Goal: Check status: Check status

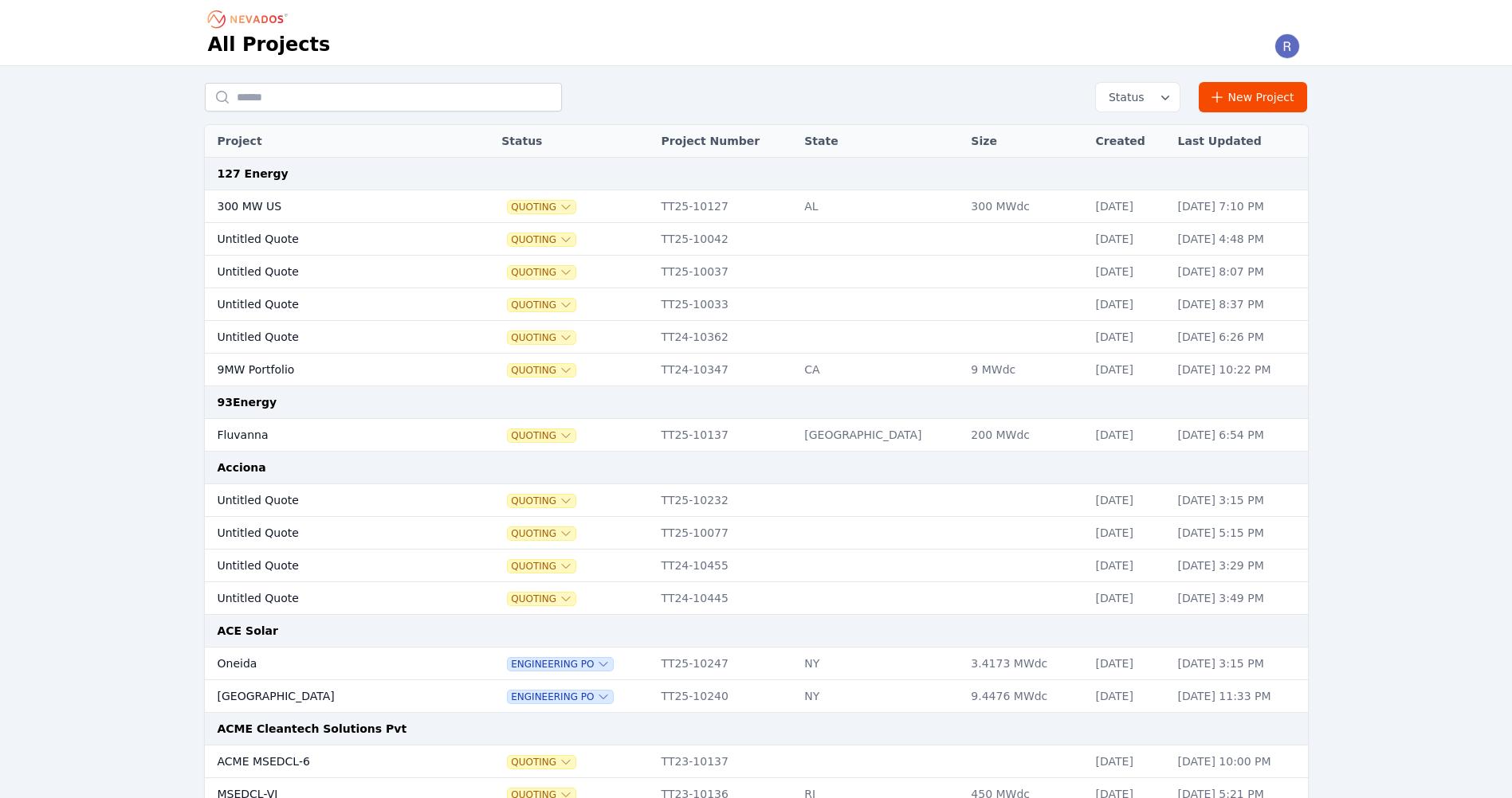
click at [294, 97] on input "text" at bounding box center [383, 97] width 357 height 29
type input "**********"
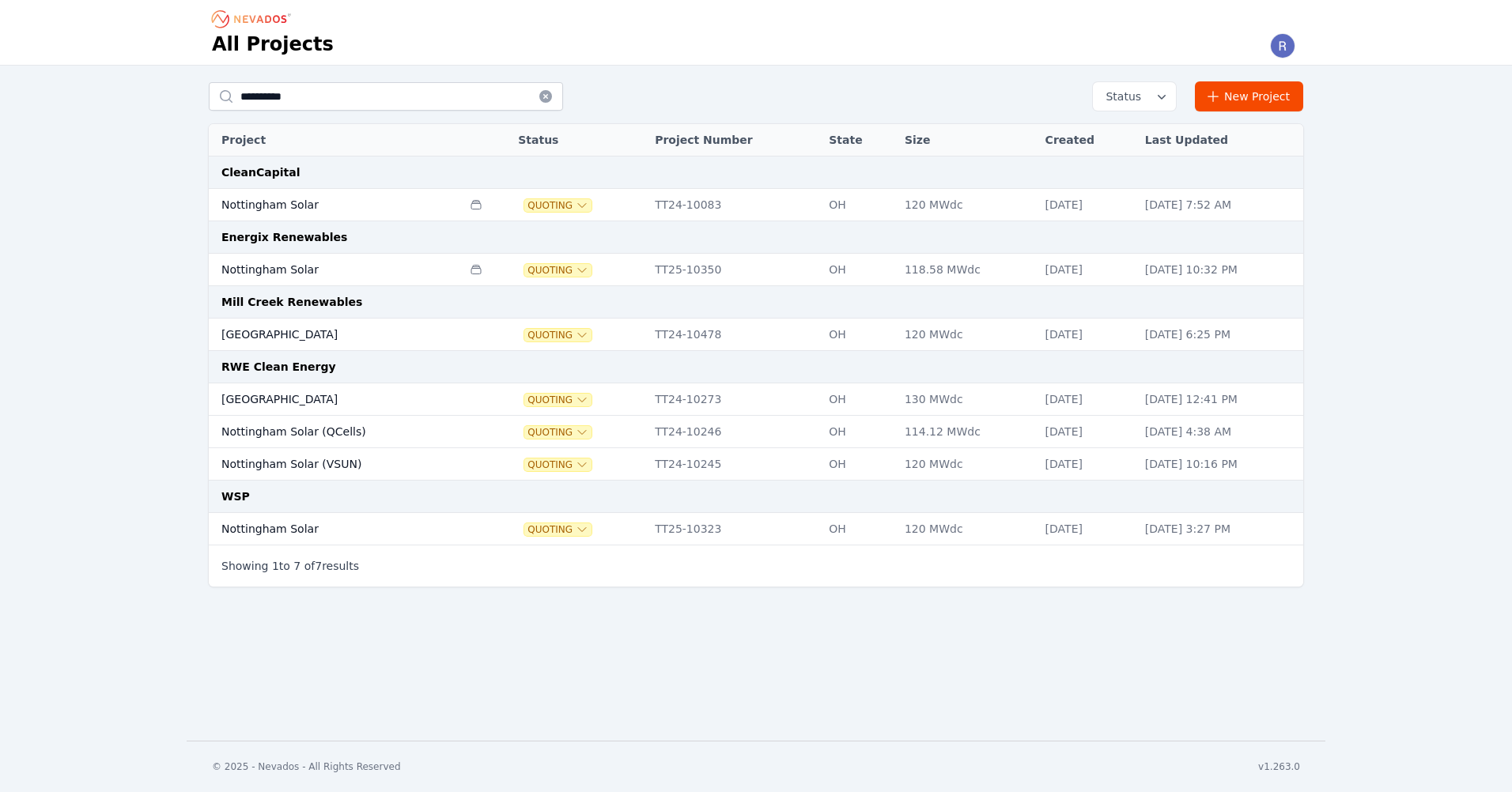
click at [333, 260] on td "Nottingham Solar" at bounding box center [334, 269] width 253 height 32
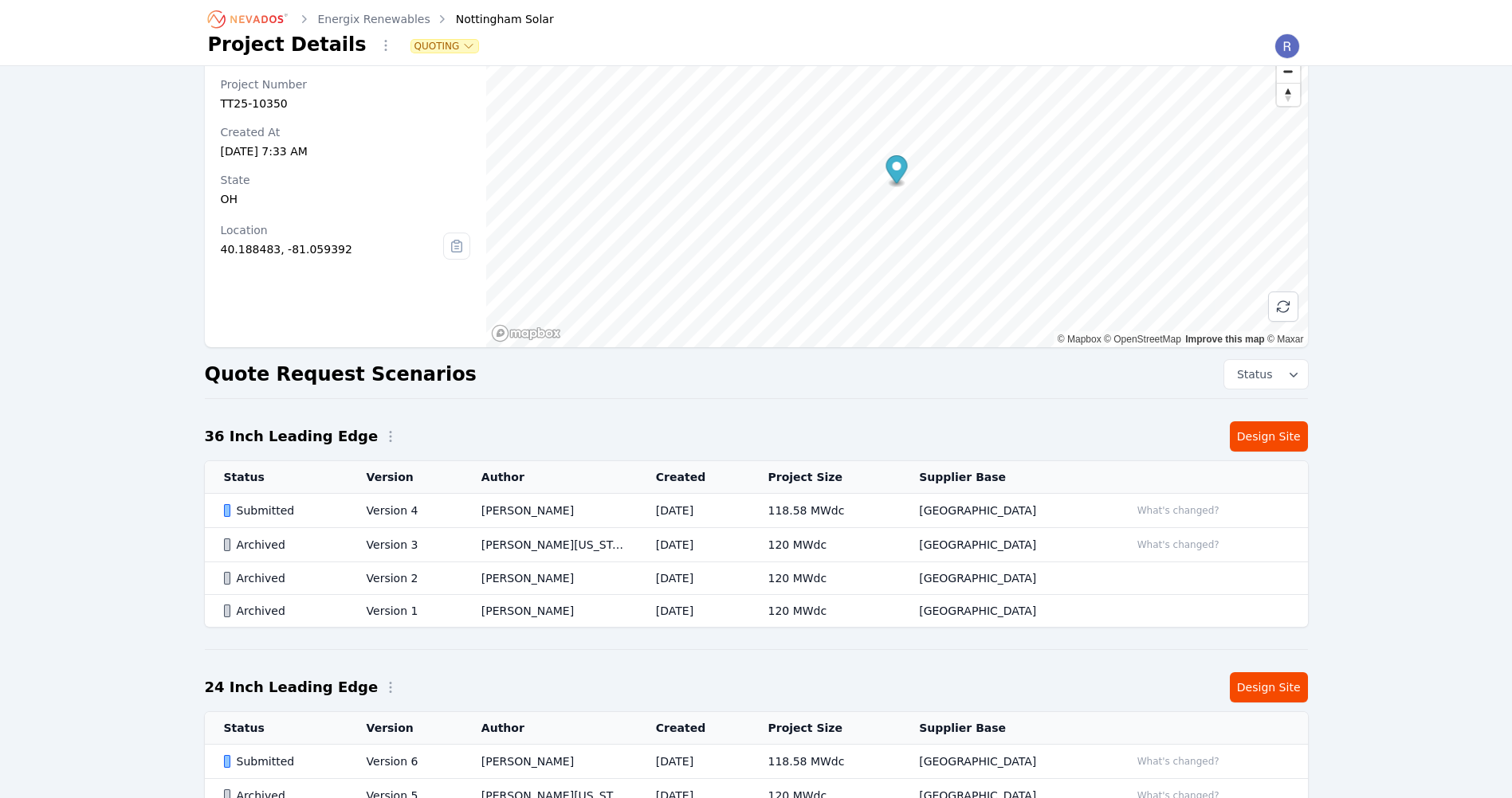
scroll to position [80, 0]
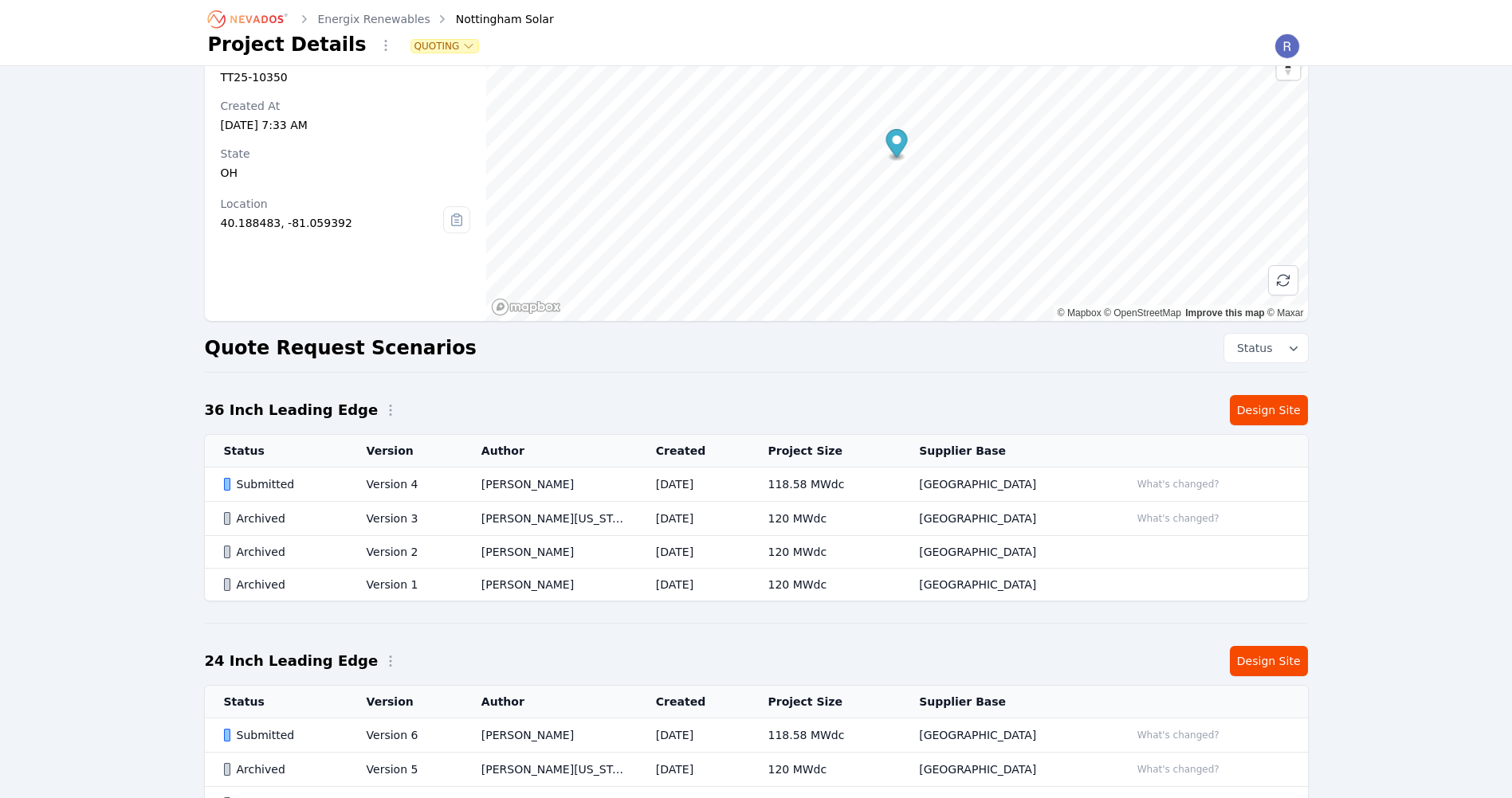
click at [489, 718] on html "Energix Renewables Nottingham Solar Project Details Quoting Nottingham Solar Pr…" at bounding box center [756, 319] width 1512 height 798
click at [363, 471] on td "Version 4" at bounding box center [404, 485] width 115 height 34
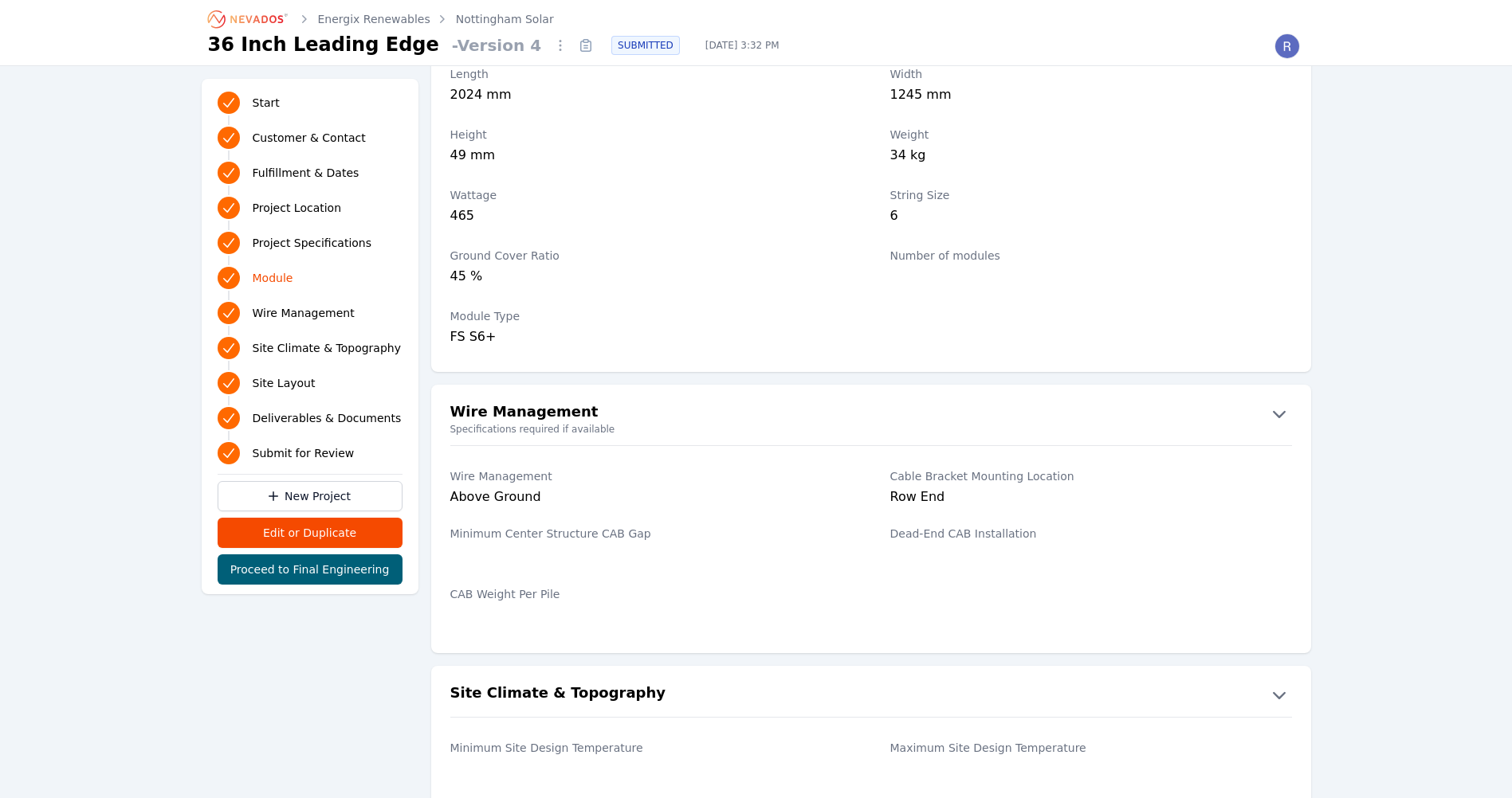
scroll to position [1673, 0]
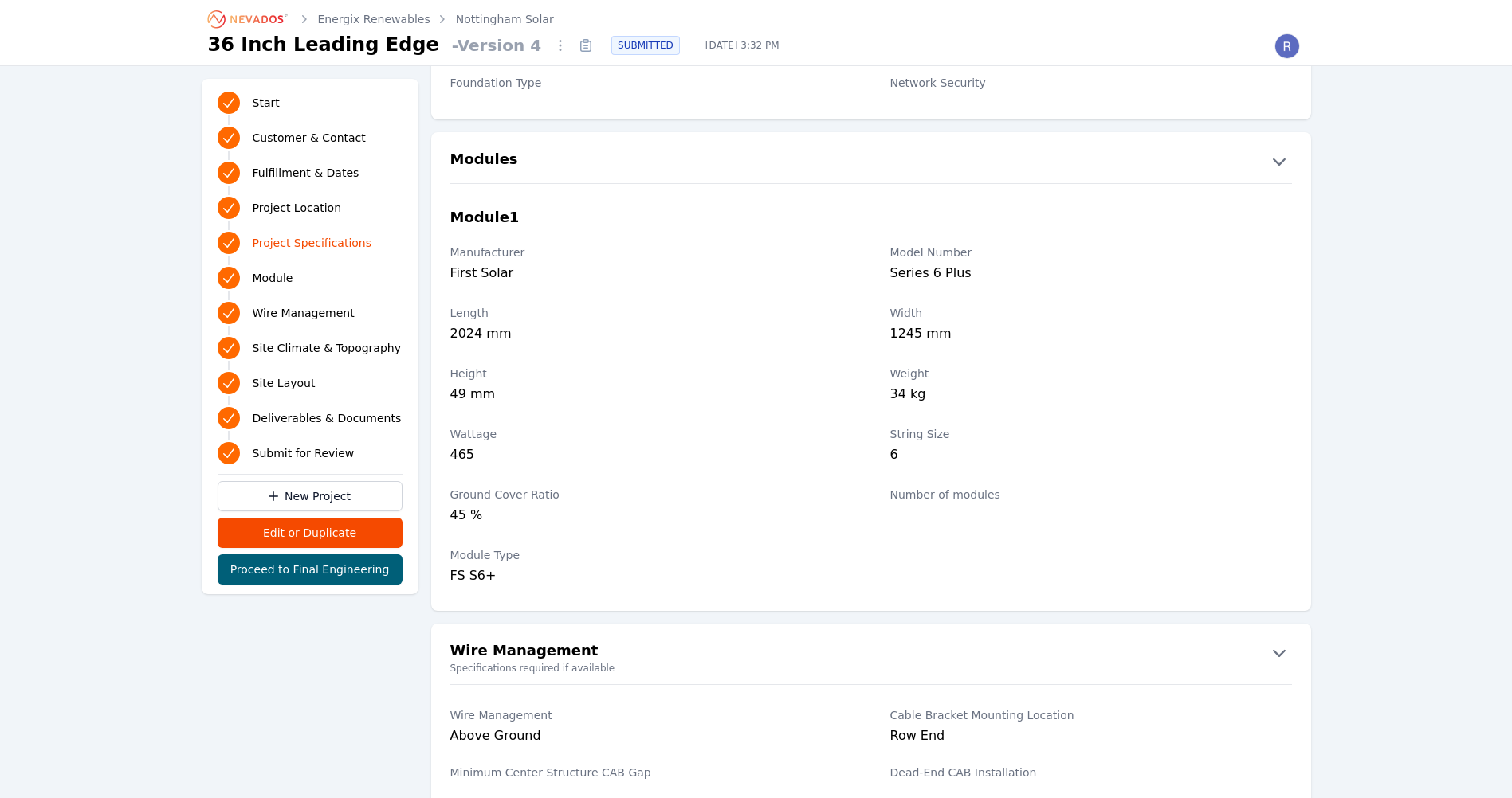
click at [517, 14] on link "Nottingham Solar" at bounding box center [505, 19] width 98 height 16
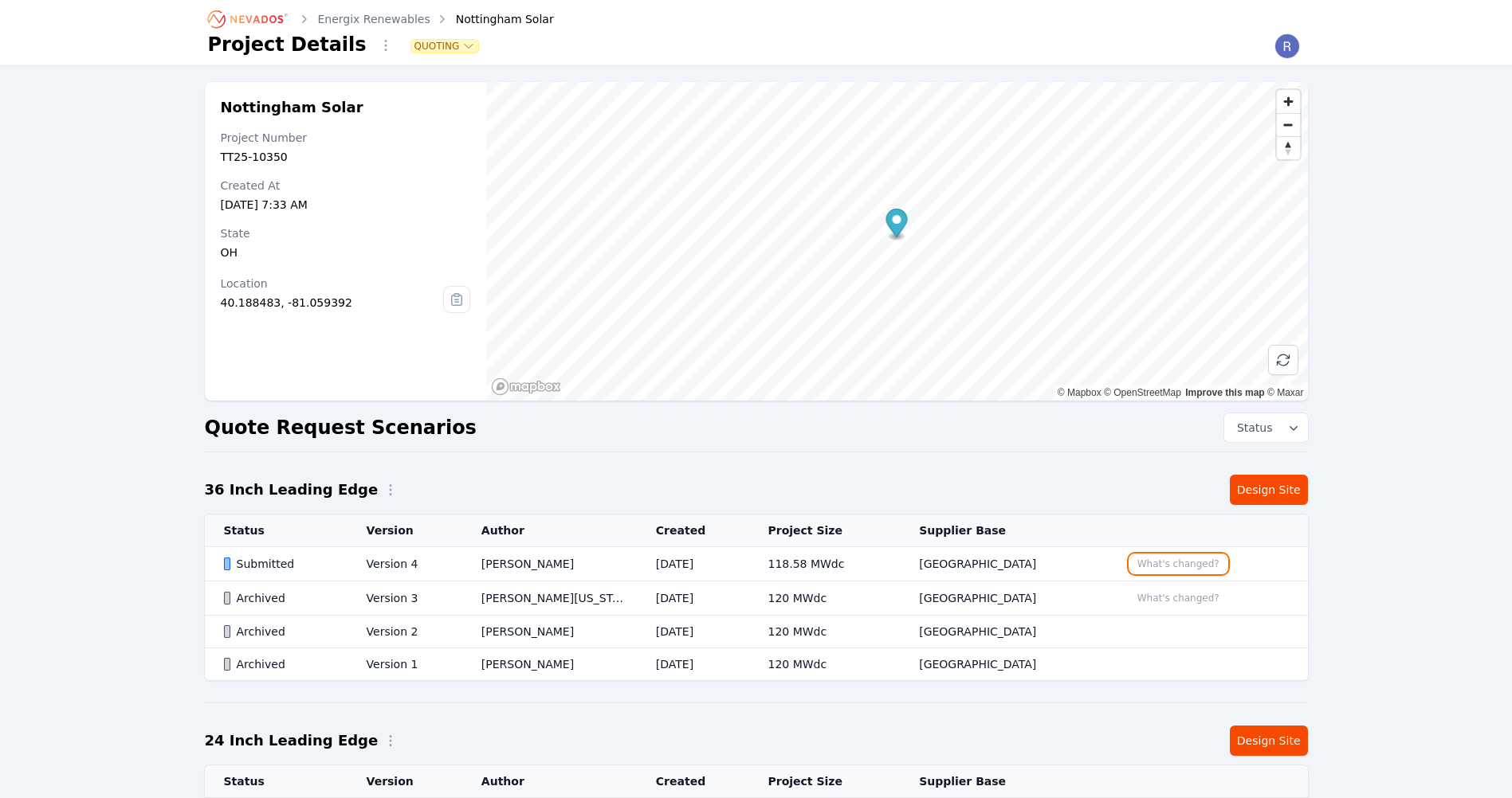
click at [1158, 564] on button "What's changed?" at bounding box center [1178, 564] width 96 height 18
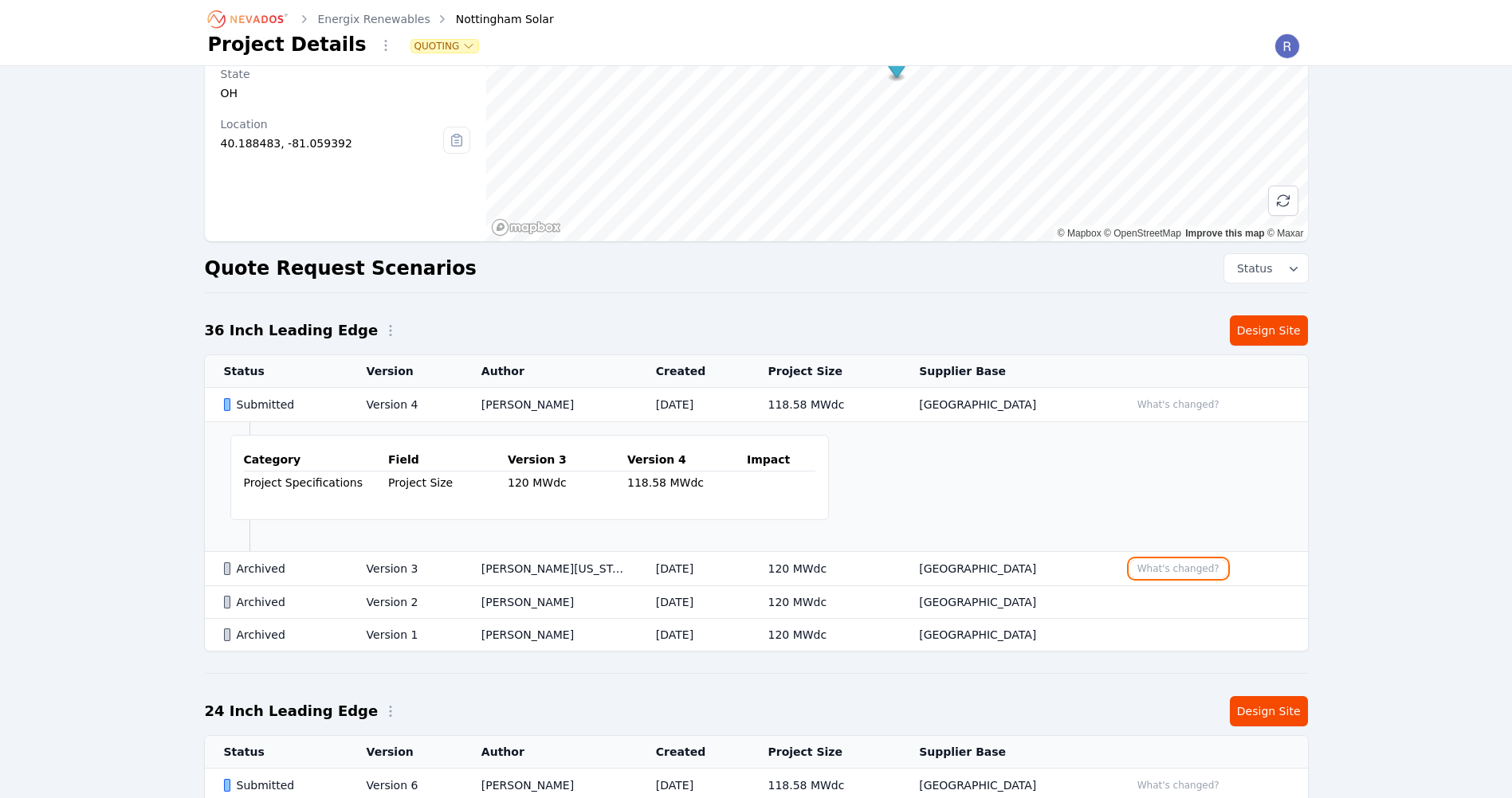
click at [1149, 568] on button "What's changed?" at bounding box center [1178, 569] width 96 height 18
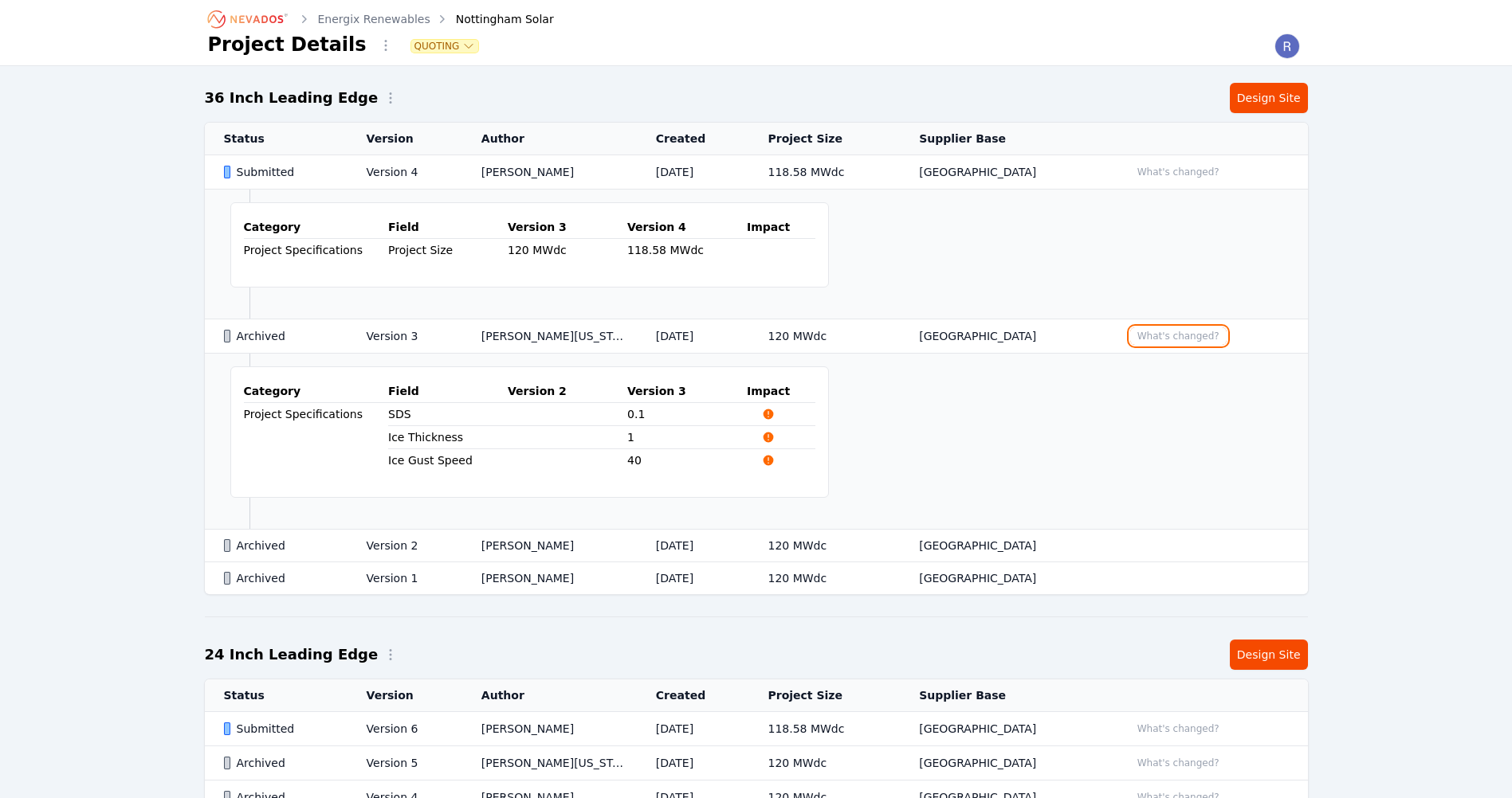
scroll to position [398, 0]
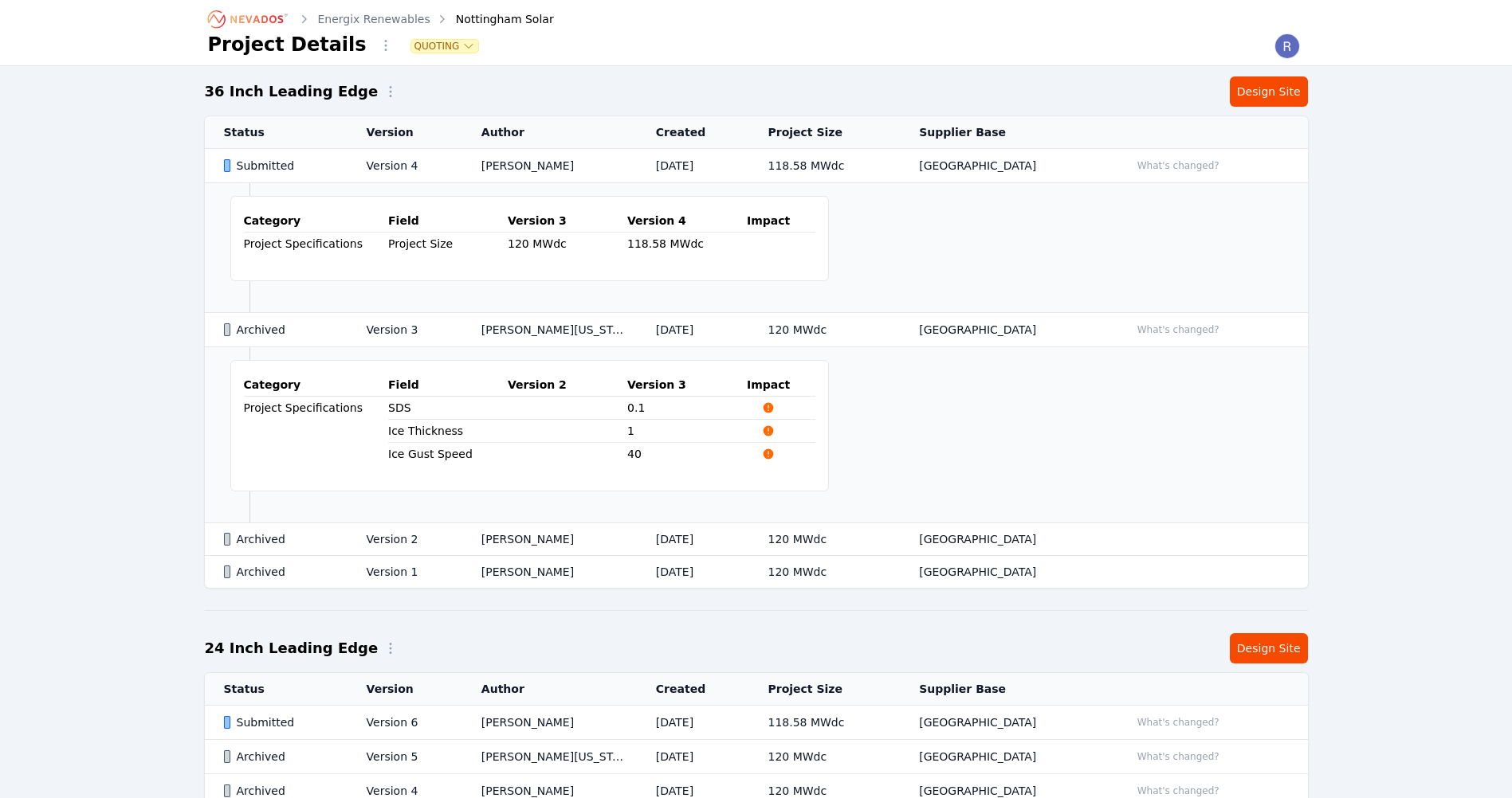
click at [637, 566] on td "Yoni Bennett" at bounding box center [549, 572] width 174 height 32
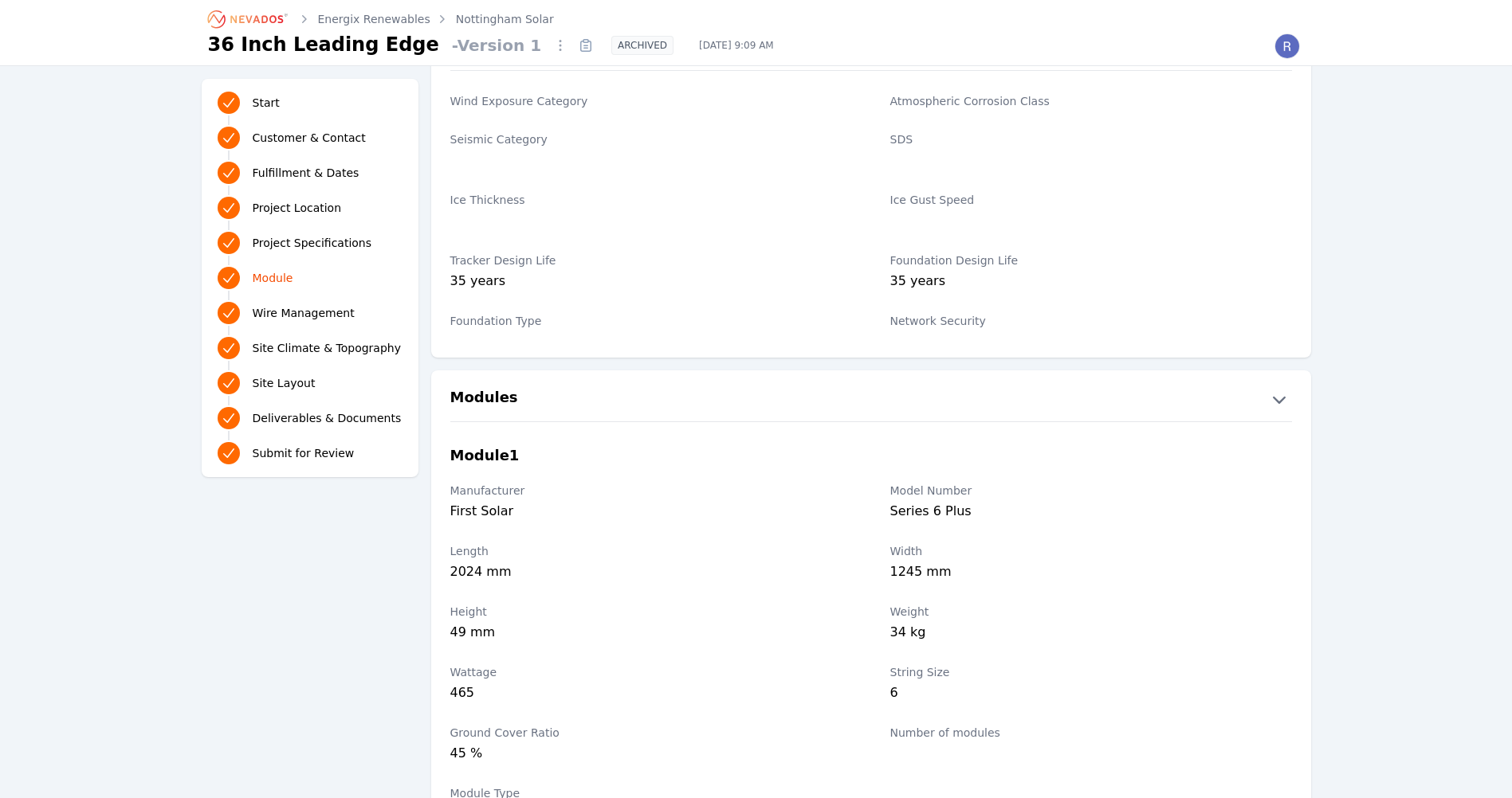
scroll to position [1673, 0]
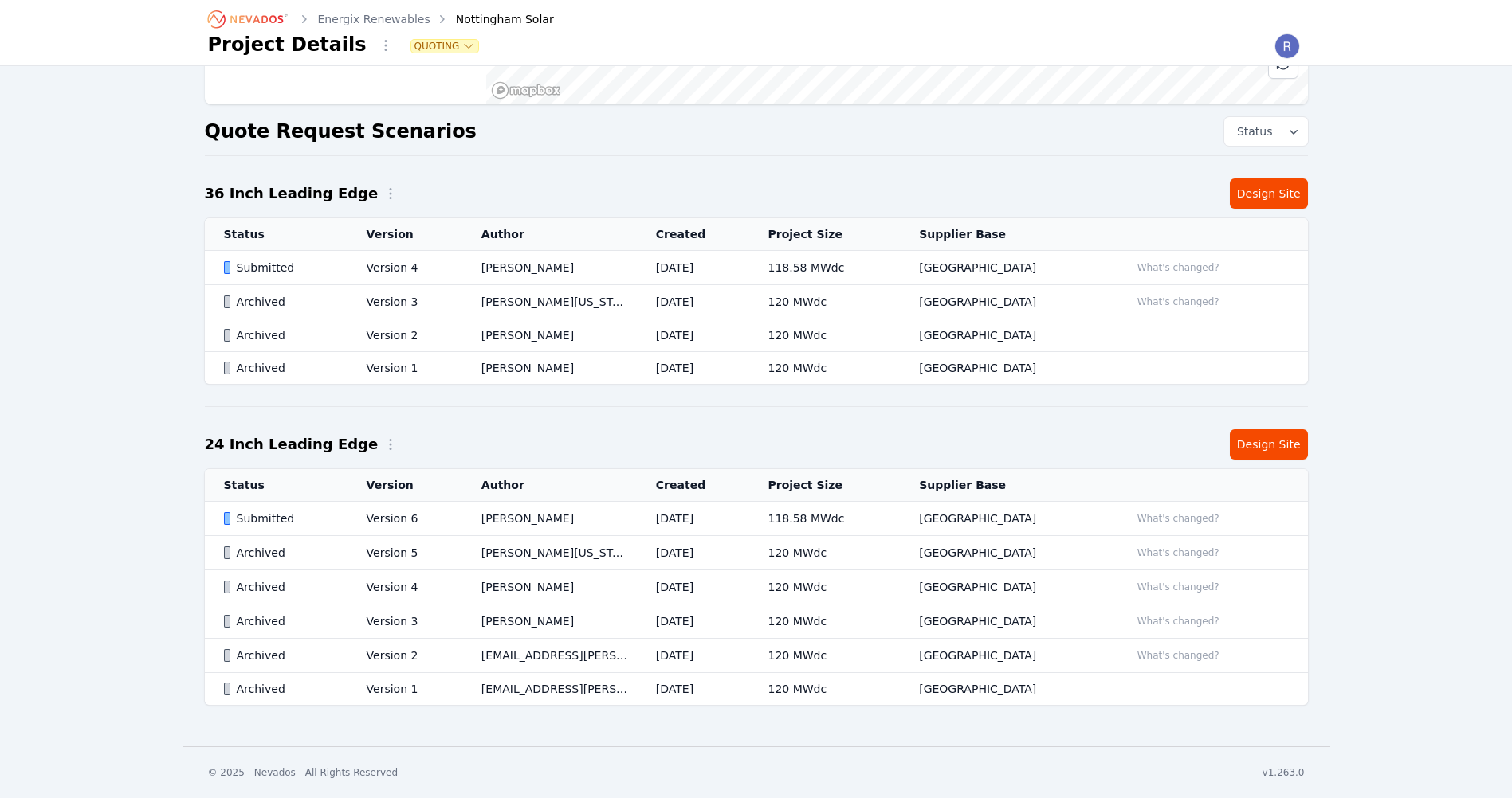
scroll to position [297, 0]
click at [1171, 522] on button "What's changed?" at bounding box center [1178, 519] width 96 height 18
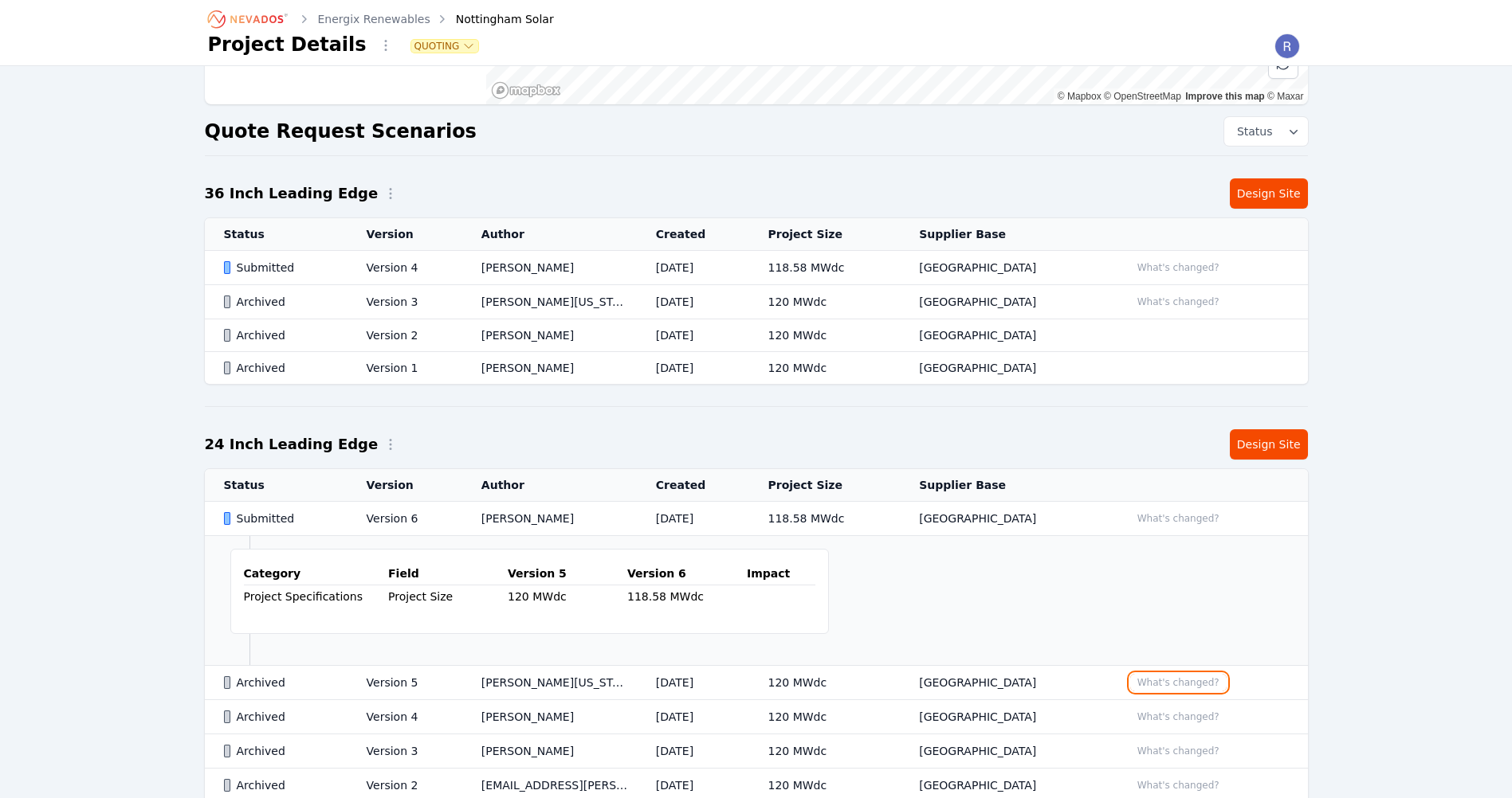
click at [1150, 690] on button "What's changed?" at bounding box center [1178, 682] width 96 height 18
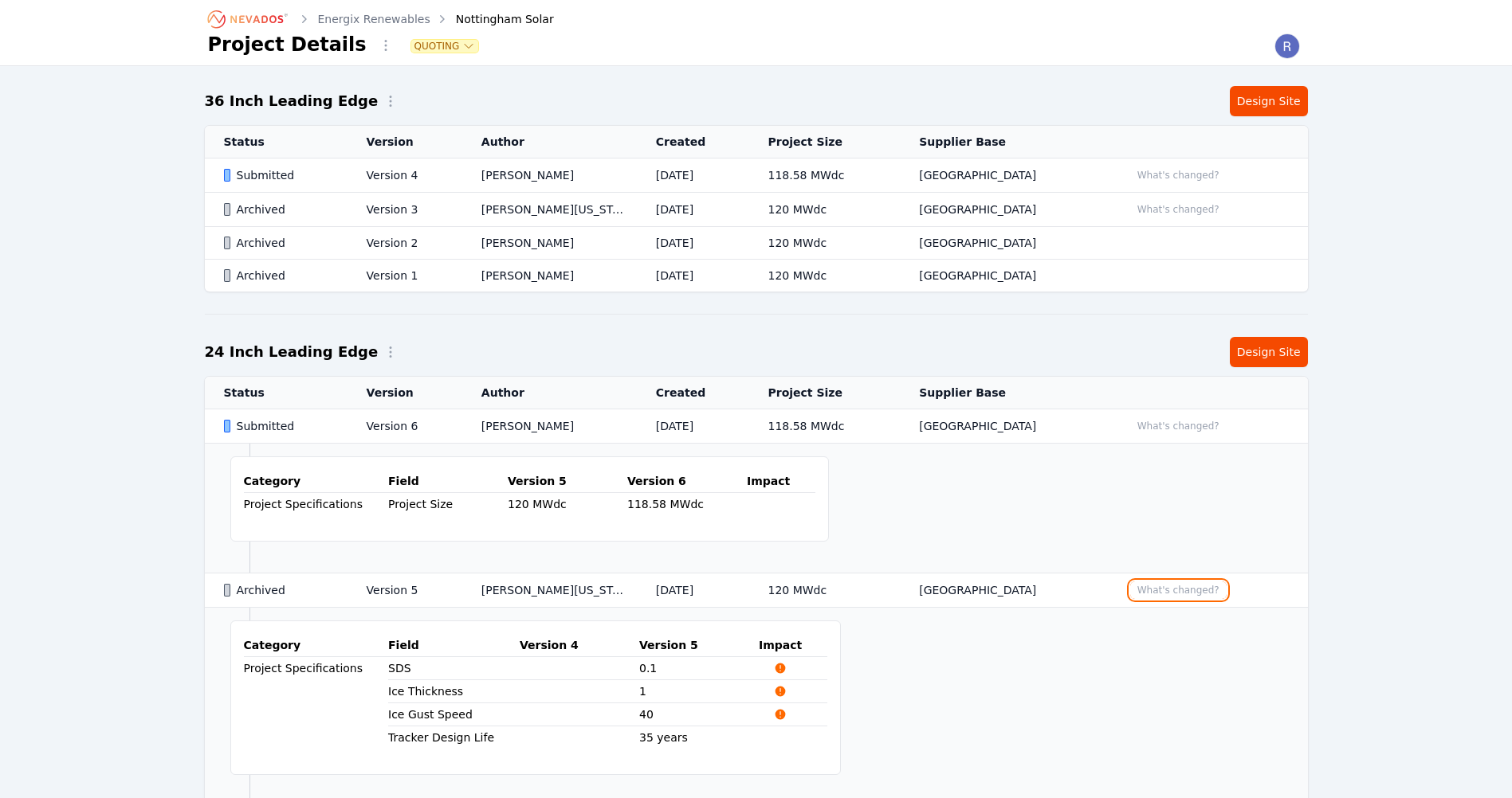
scroll to position [536, 0]
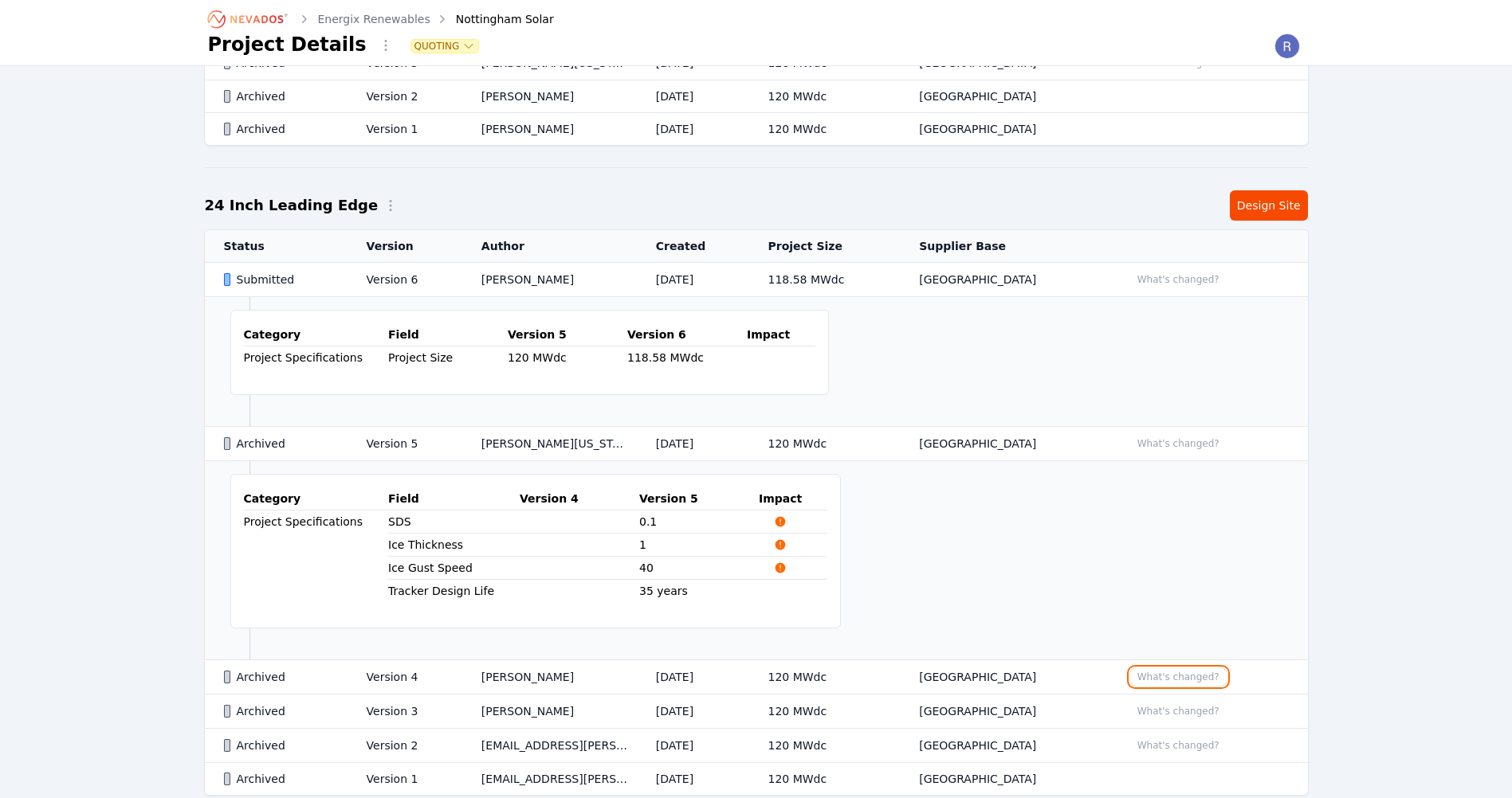
click at [1152, 677] on button "What's changed?" at bounding box center [1178, 677] width 96 height 18
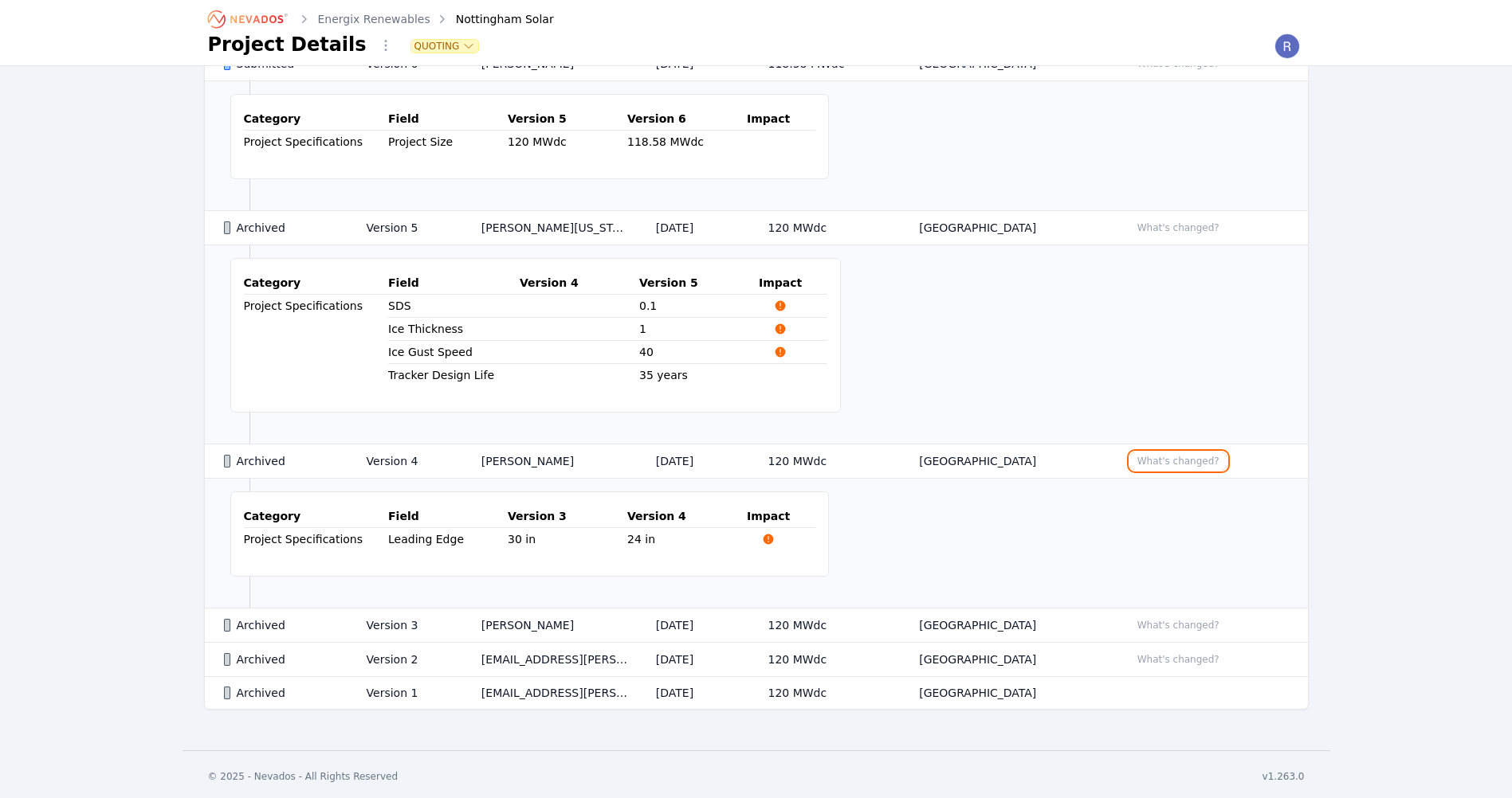
scroll to position [753, 0]
click at [1164, 626] on button "What's changed?" at bounding box center [1178, 624] width 96 height 18
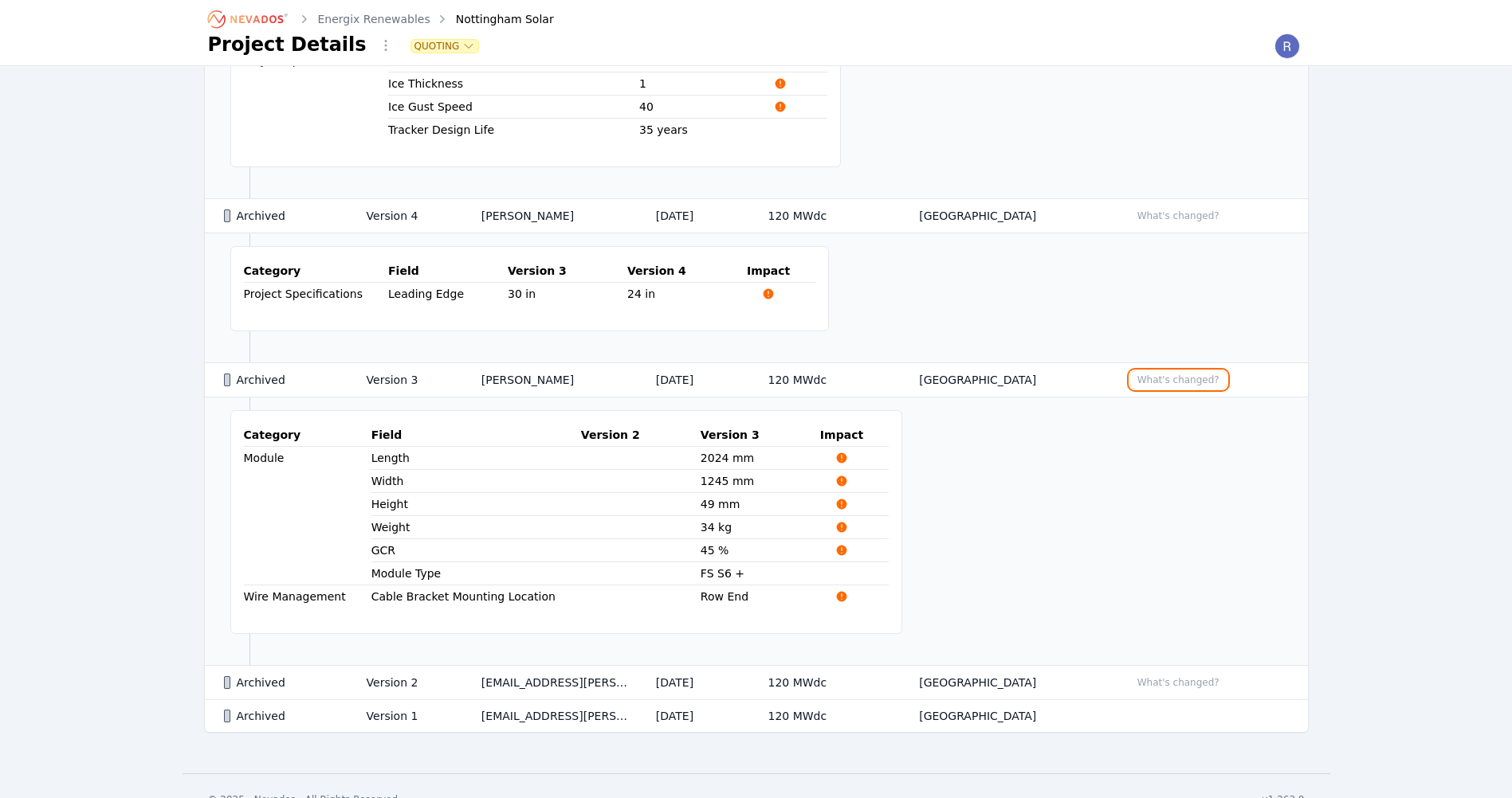
scroll to position [1020, 0]
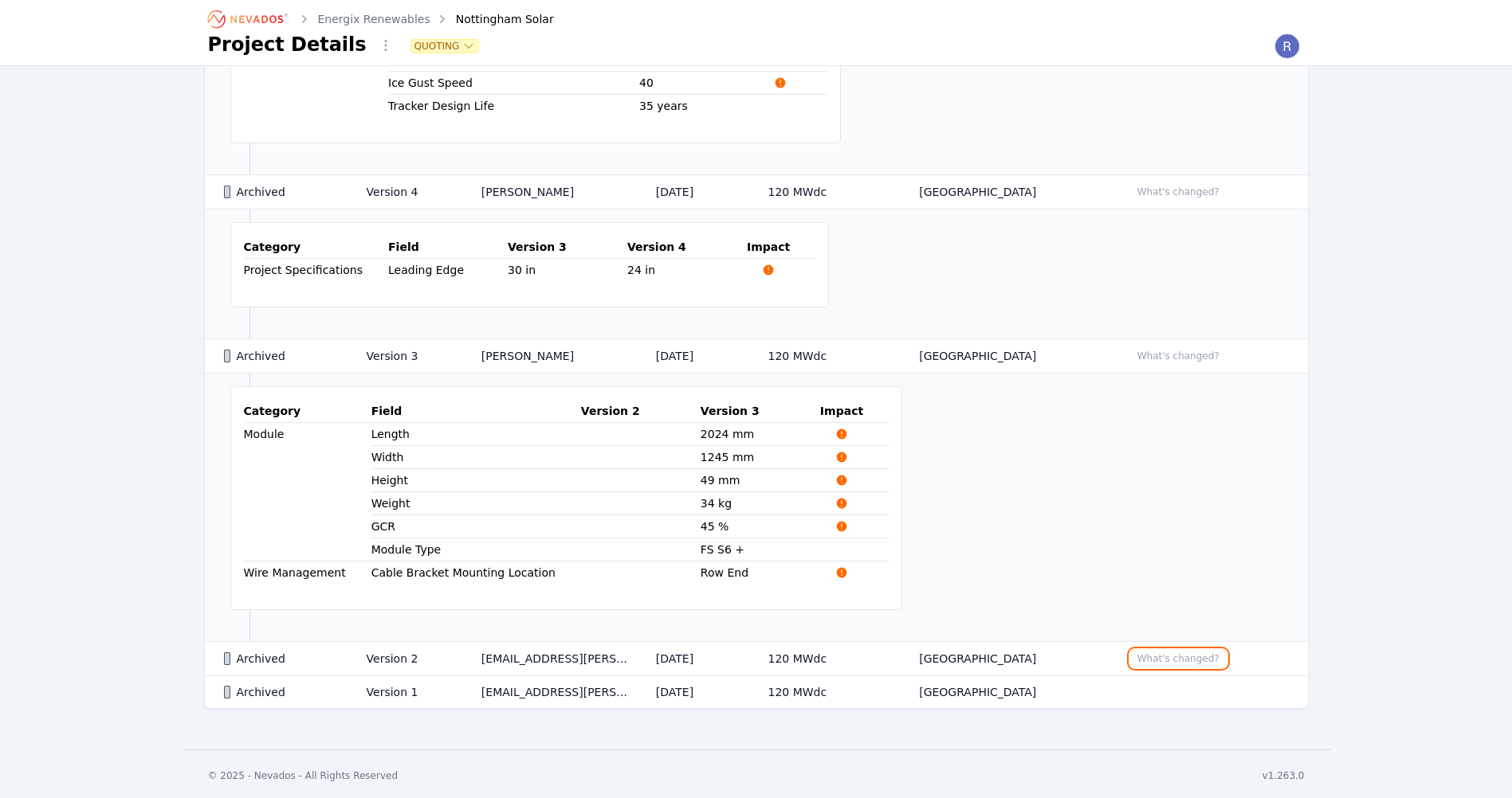
click at [1163, 655] on button "What's changed?" at bounding box center [1178, 659] width 96 height 18
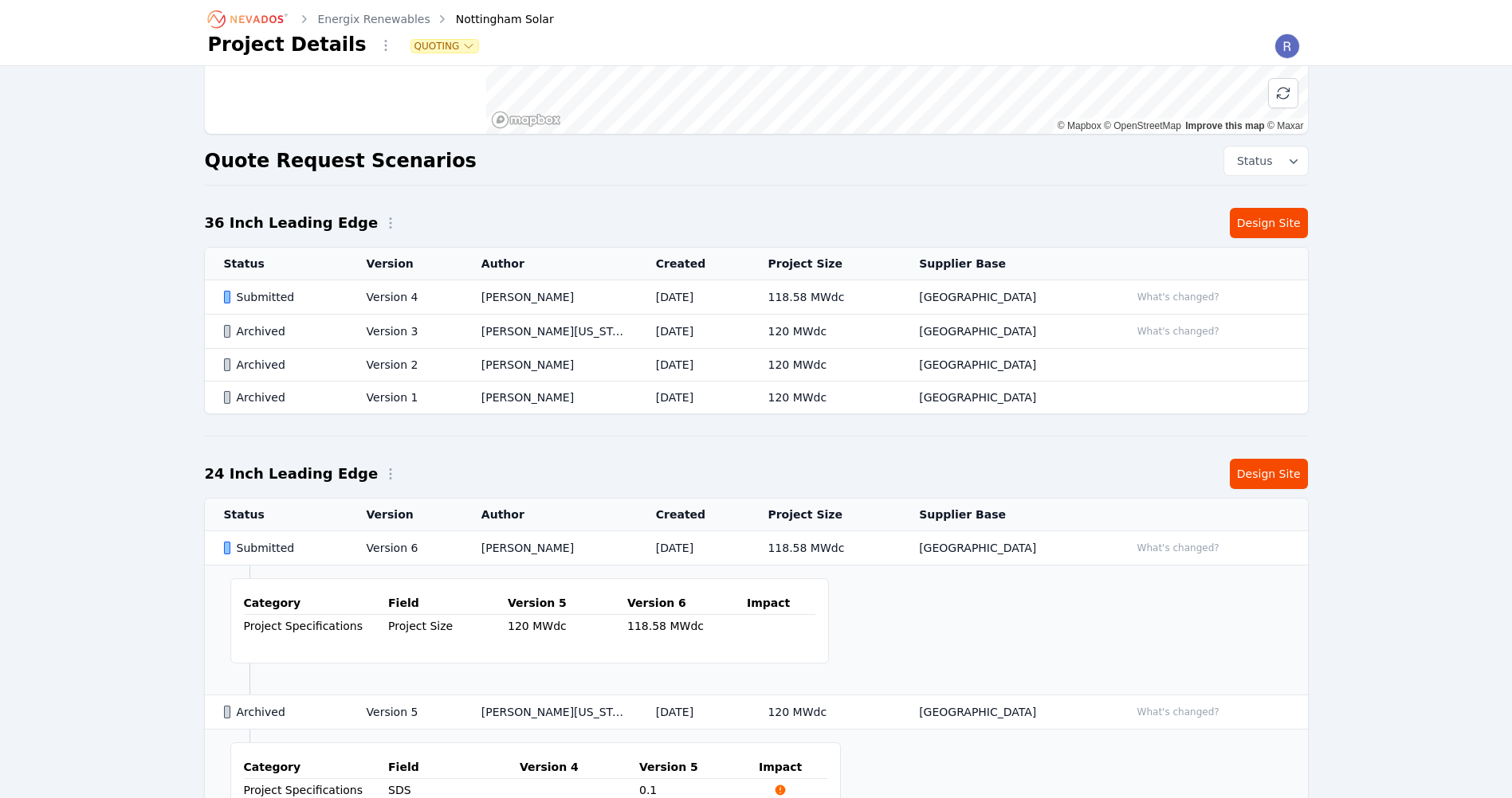
scroll to position [239, 0]
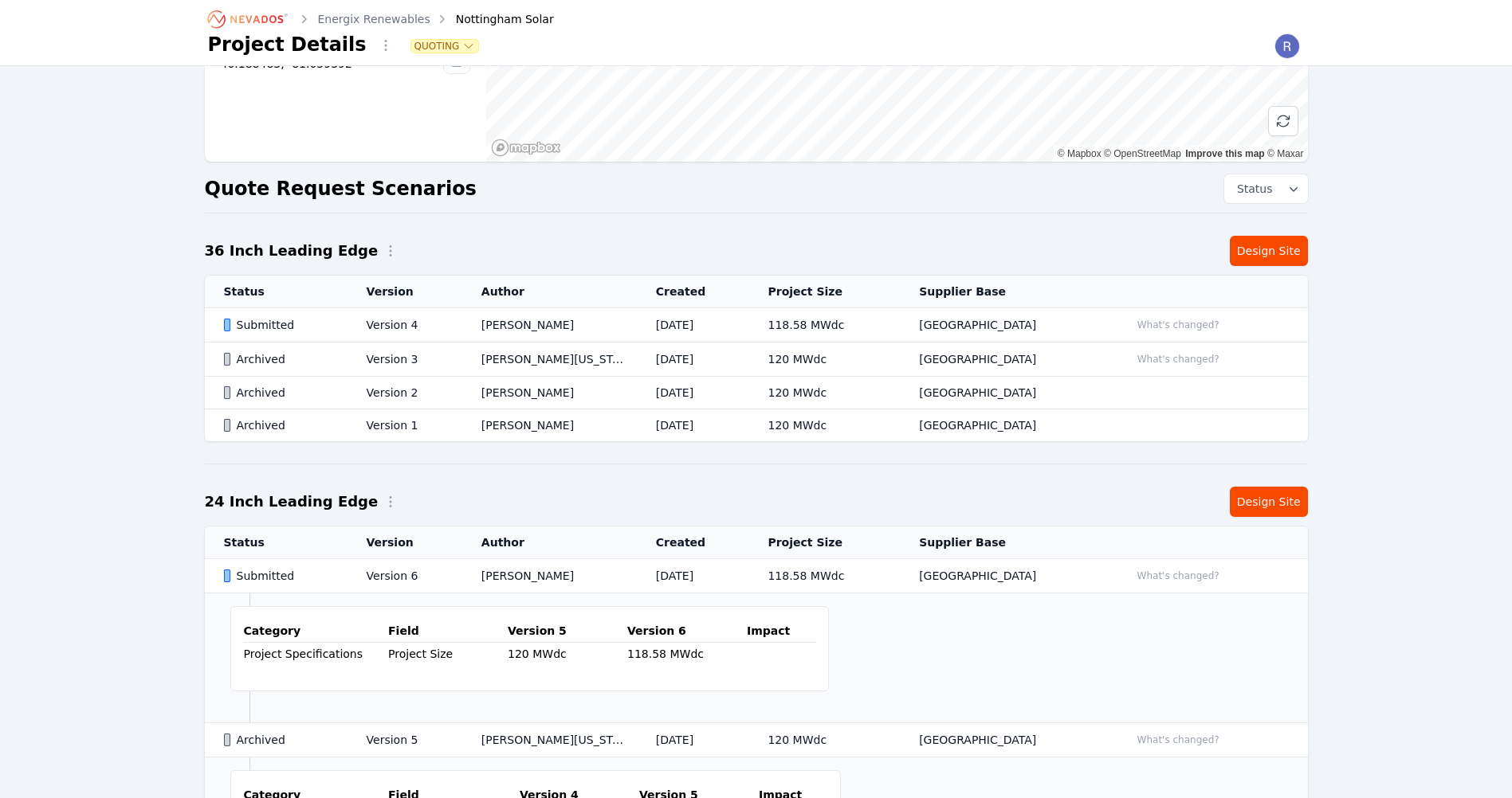
click at [356, 320] on td "Version 4" at bounding box center [404, 325] width 115 height 34
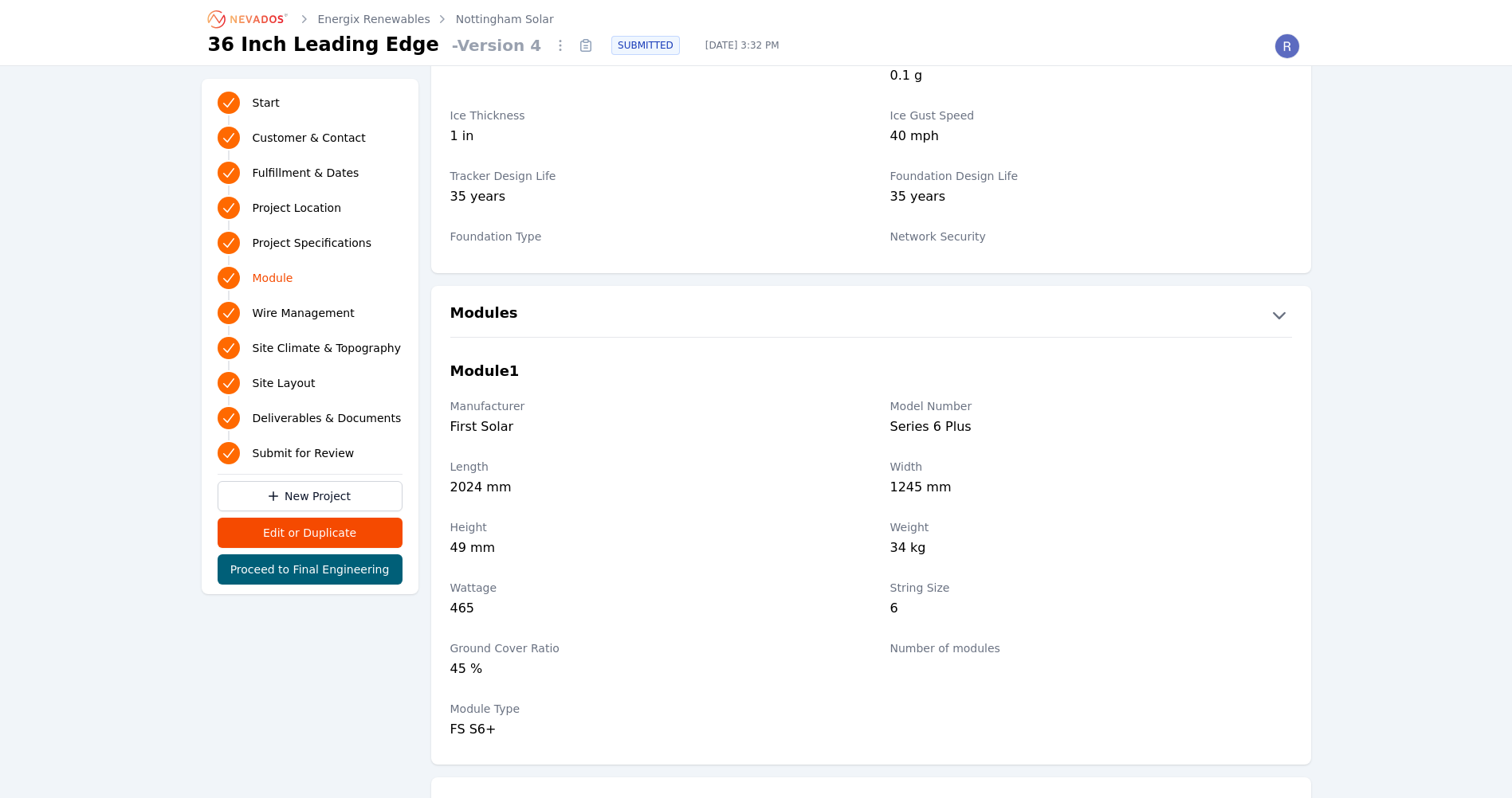
scroll to position [1673, 0]
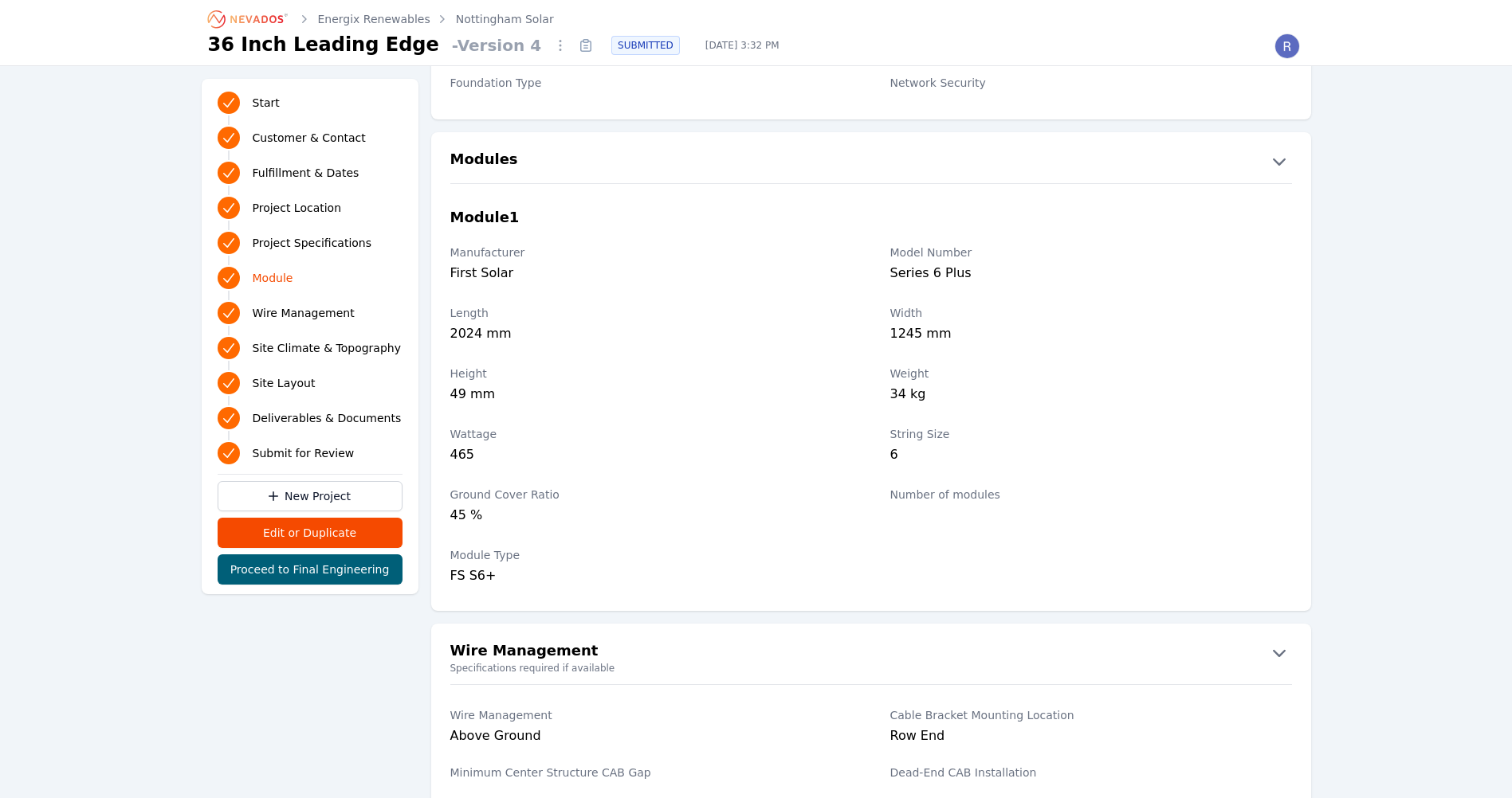
click at [470, 13] on link "Nottingham Solar" at bounding box center [505, 19] width 98 height 16
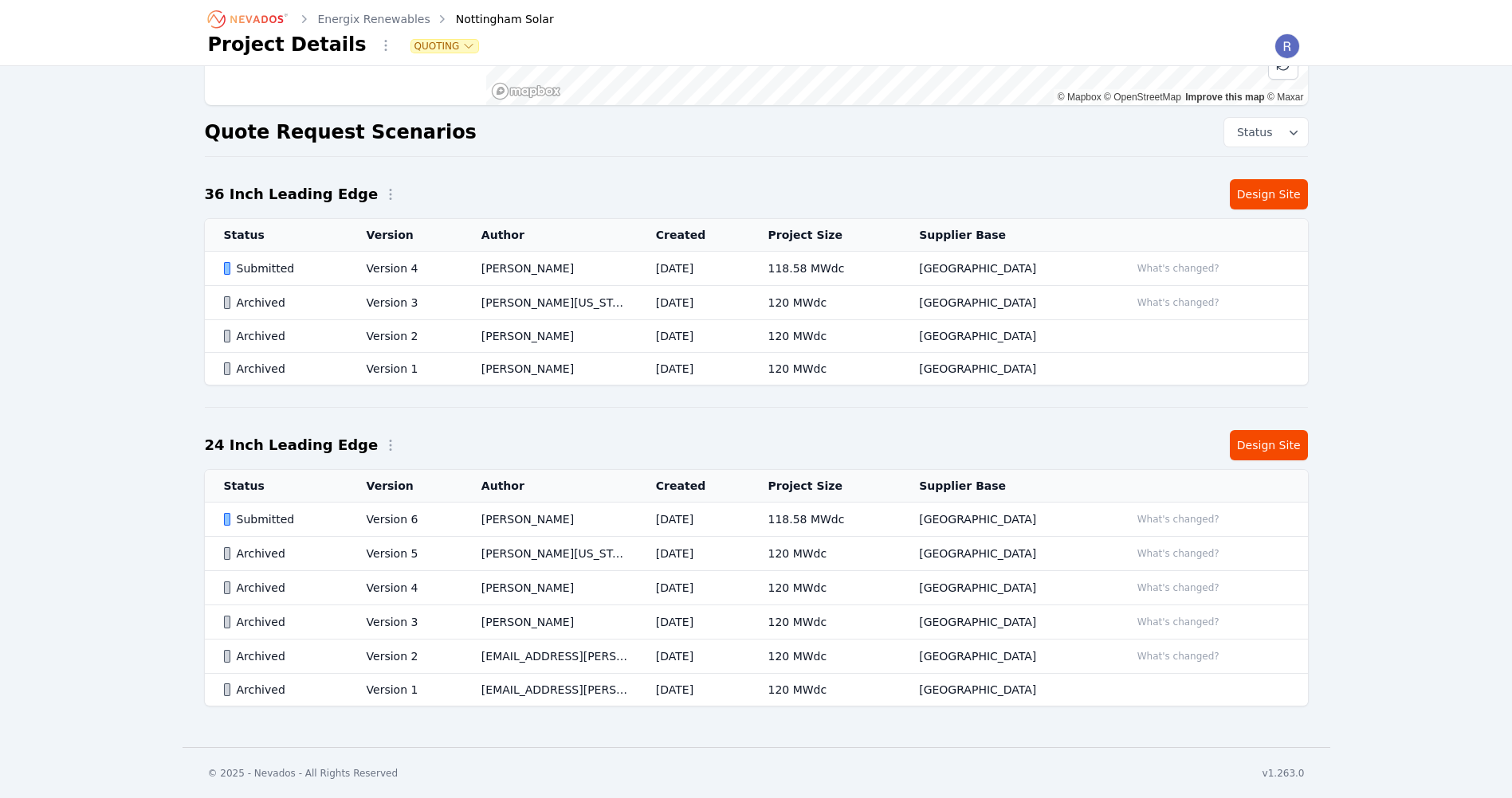
scroll to position [297, 0]
click at [1173, 664] on button "What's changed?" at bounding box center [1178, 655] width 96 height 18
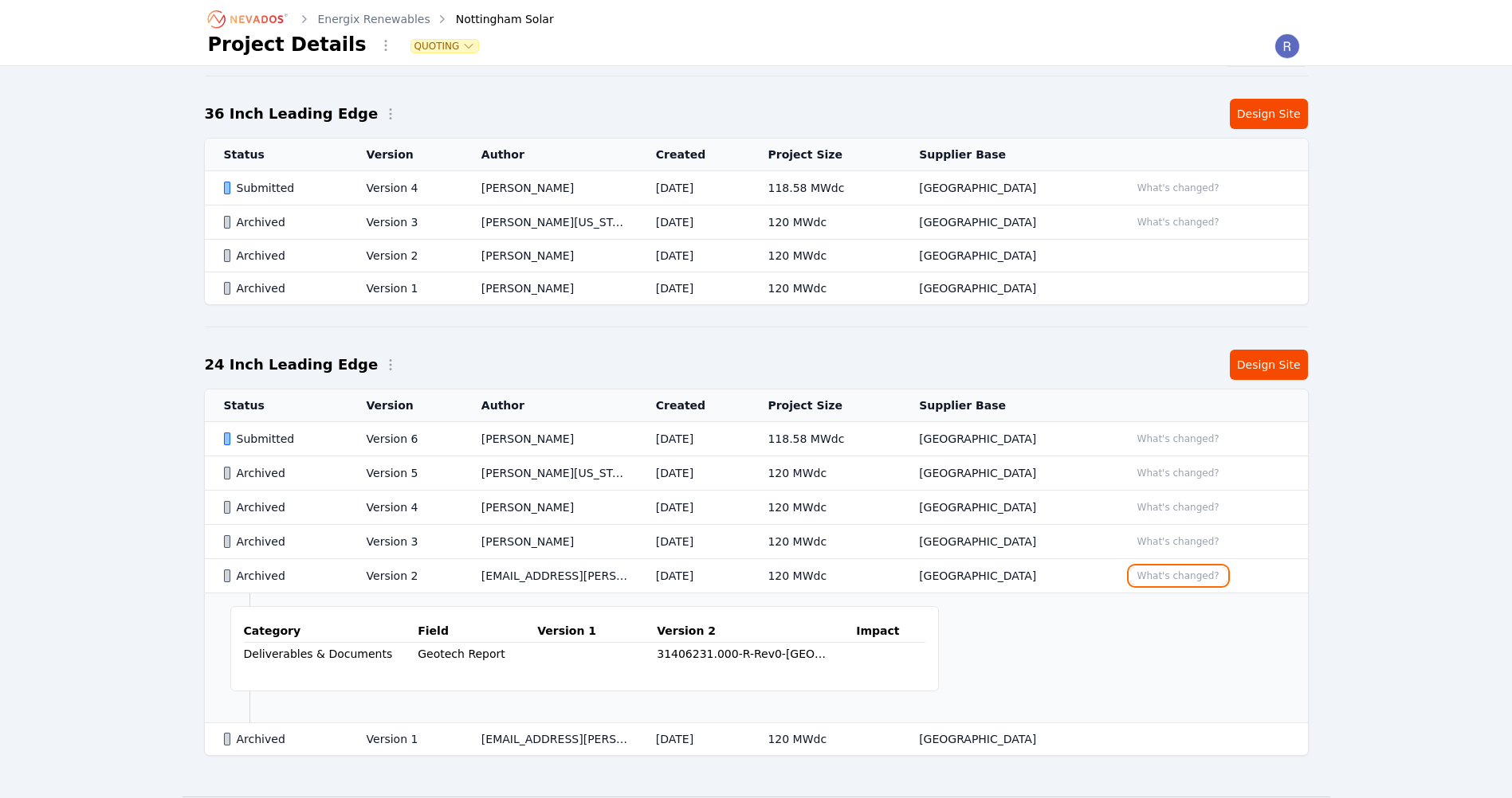
scroll to position [425, 0]
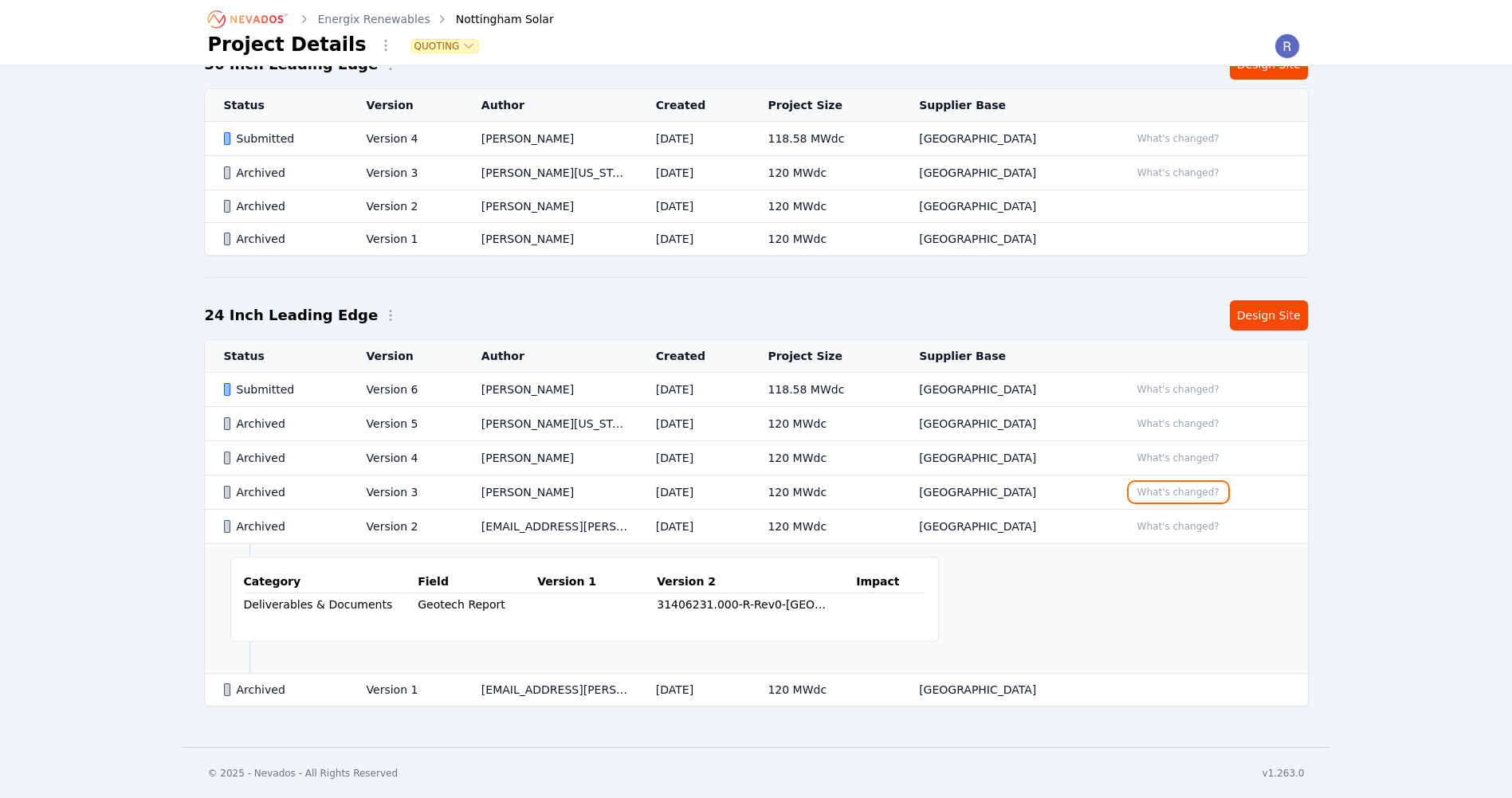
click at [1155, 488] on button "What's changed?" at bounding box center [1178, 493] width 96 height 18
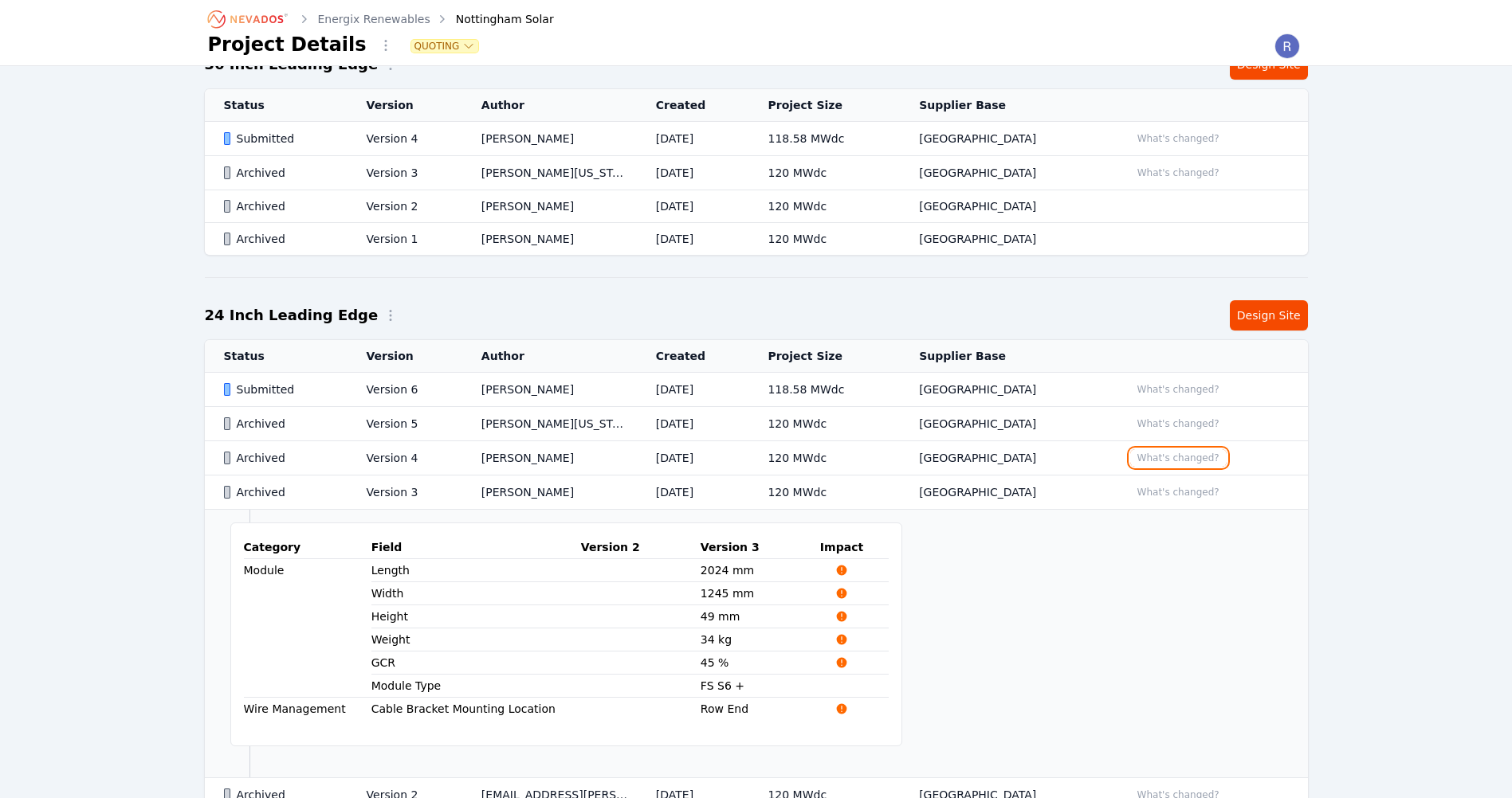
click at [1175, 461] on button "What's changed?" at bounding box center [1178, 458] width 96 height 18
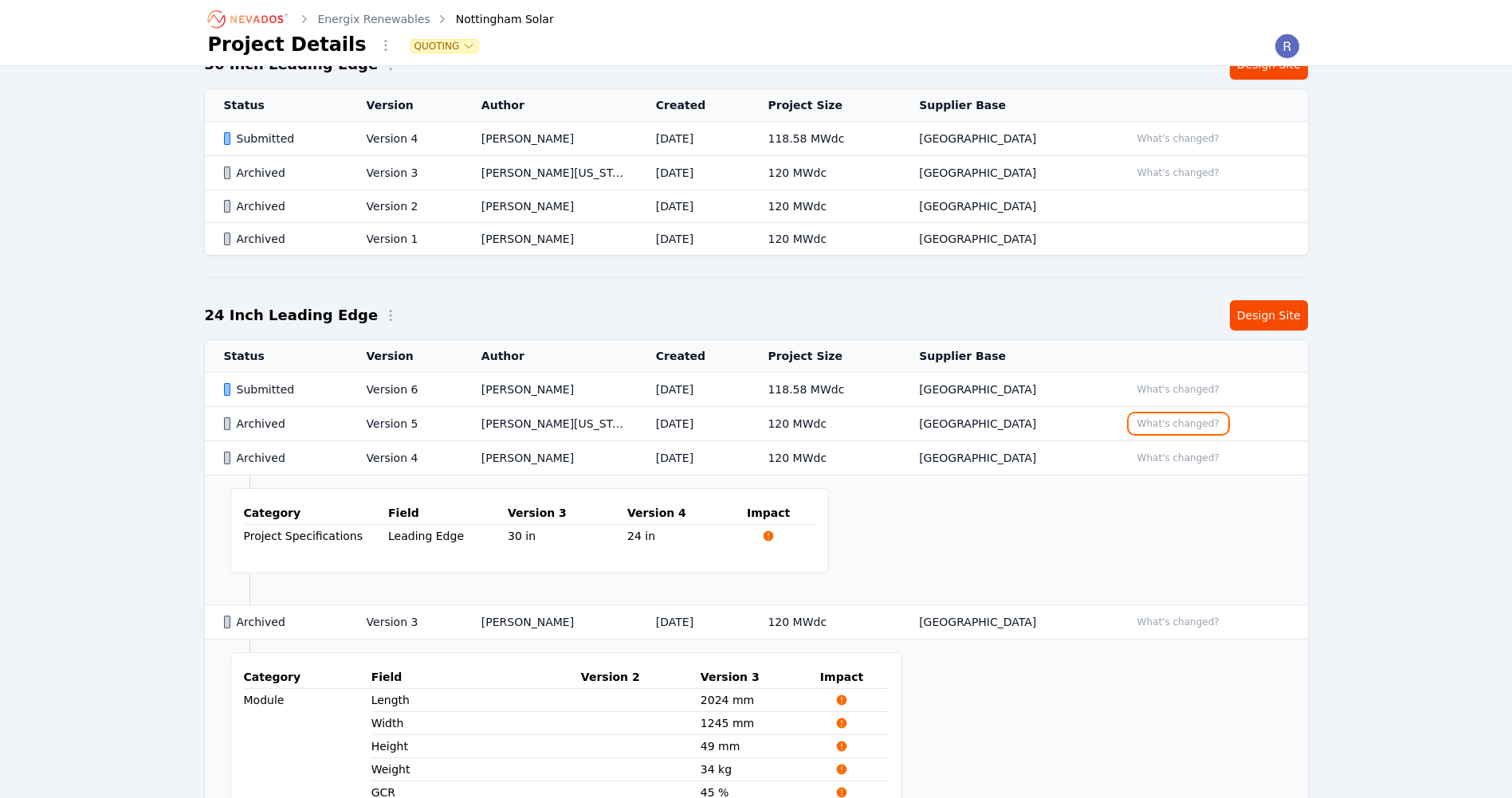
click at [1182, 417] on button "What's changed?" at bounding box center [1178, 424] width 96 height 18
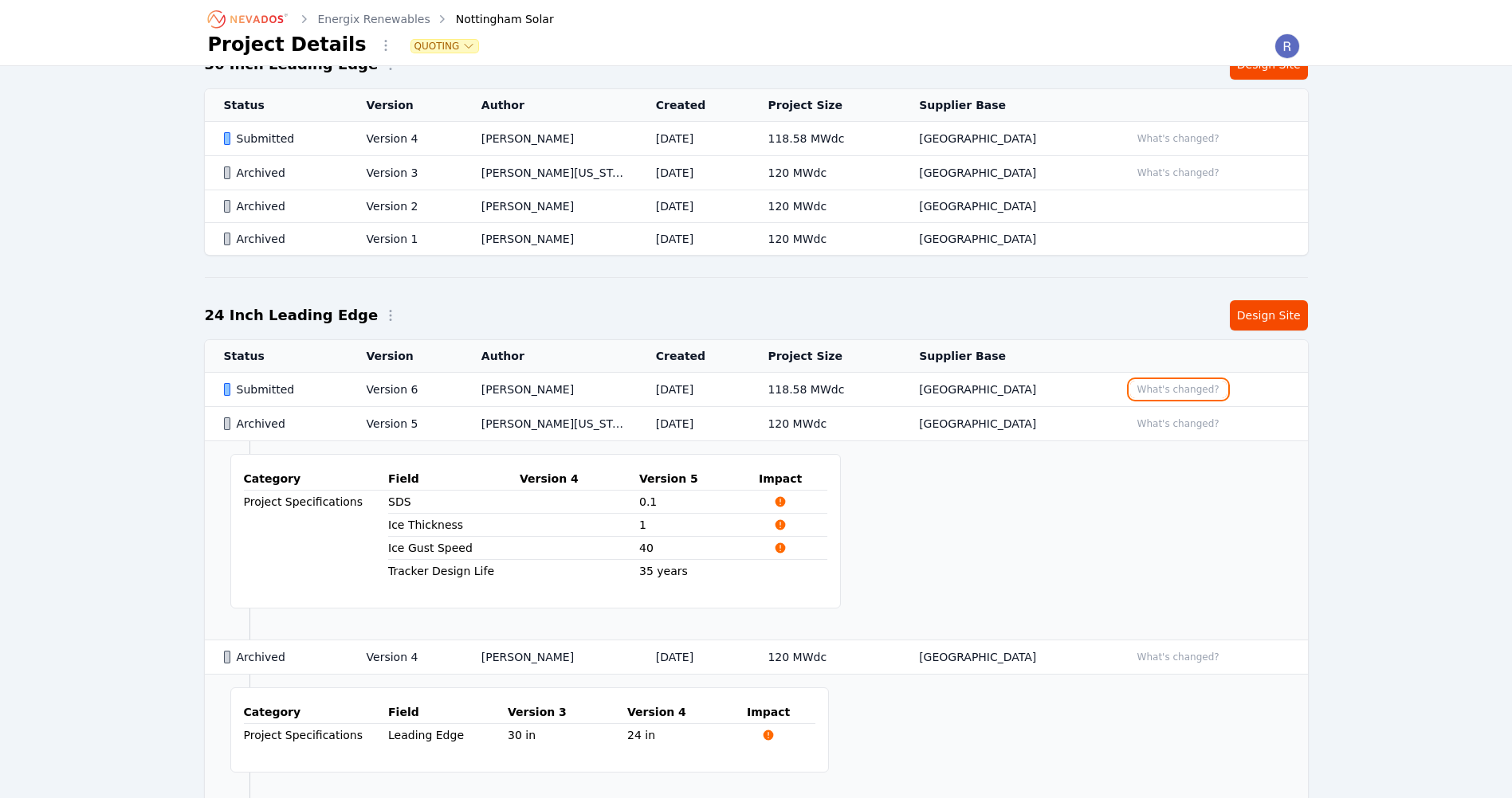
click at [1182, 396] on button "What's changed?" at bounding box center [1178, 389] width 96 height 18
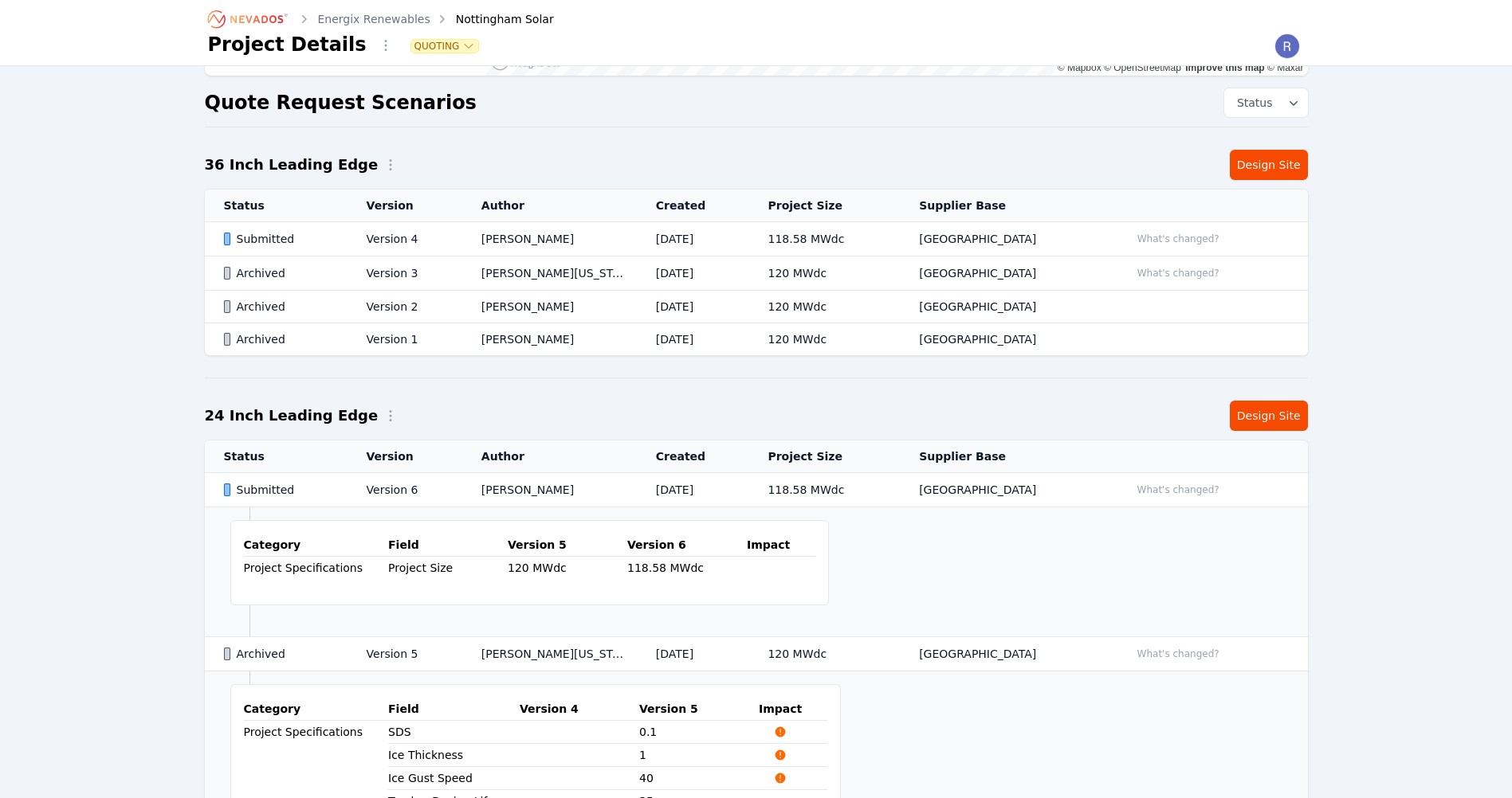
scroll to position [266, 0]
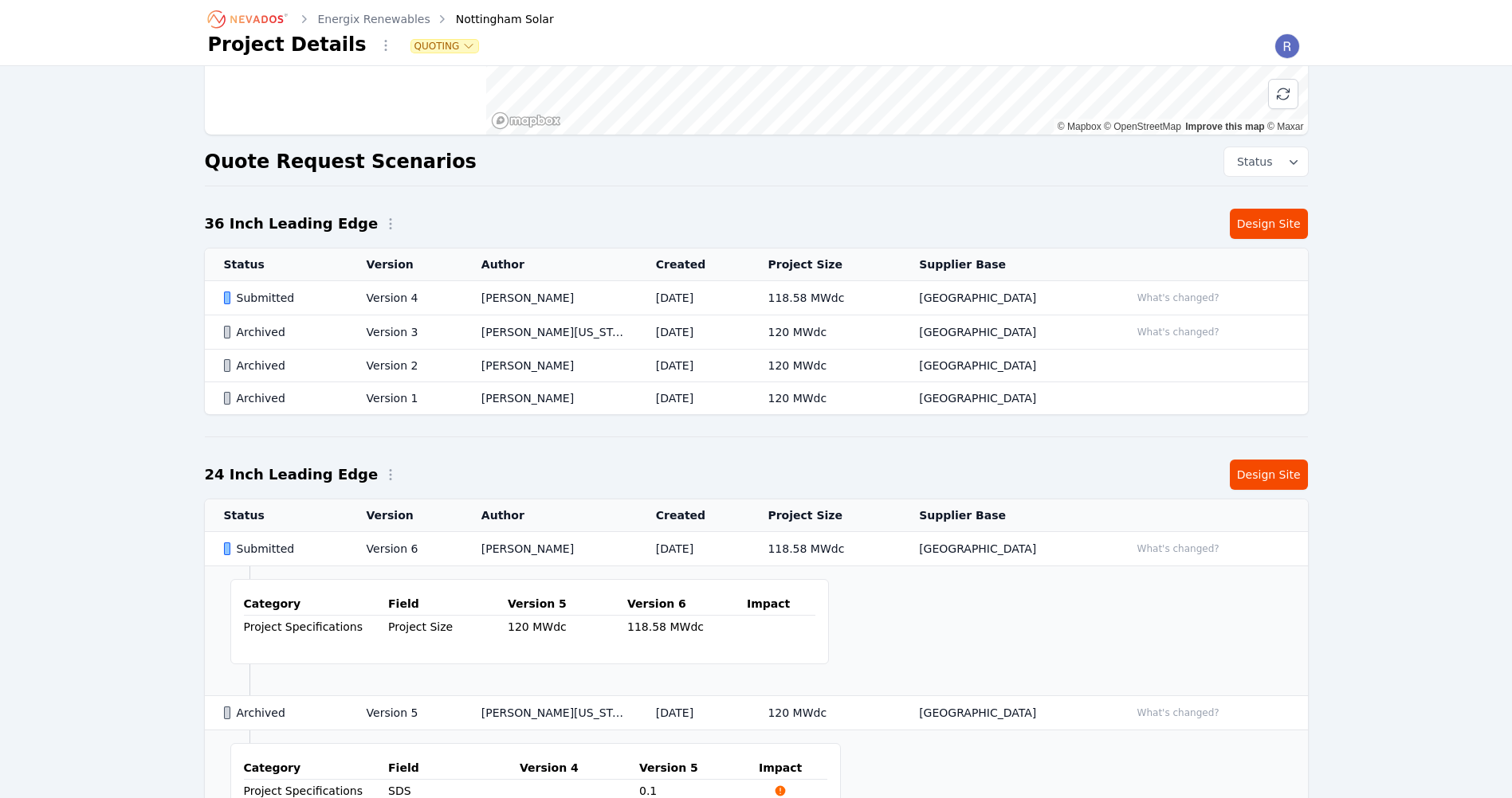
click at [1151, 343] on td "What's changed?" at bounding box center [1209, 332] width 197 height 34
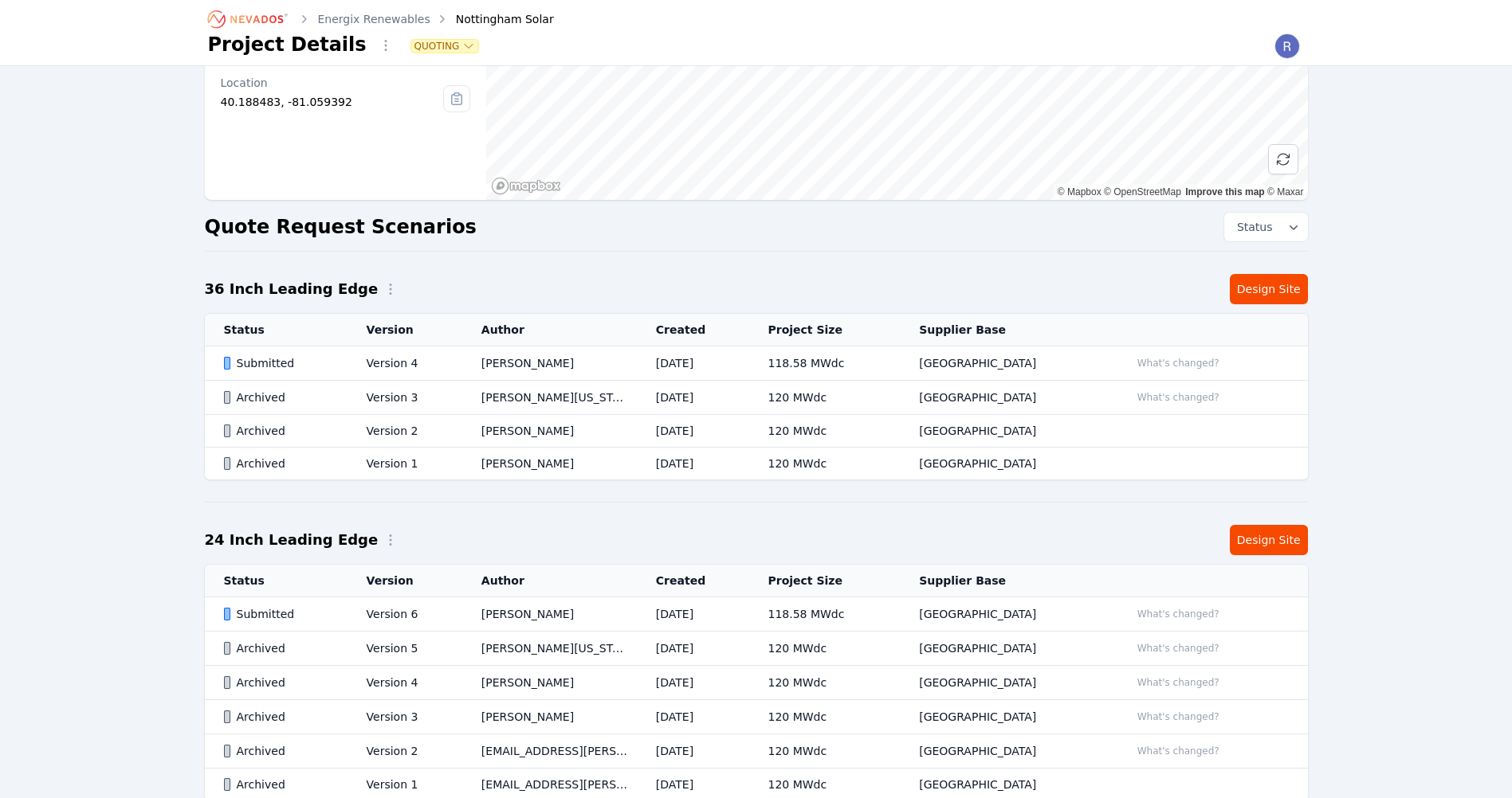
scroll to position [266, 0]
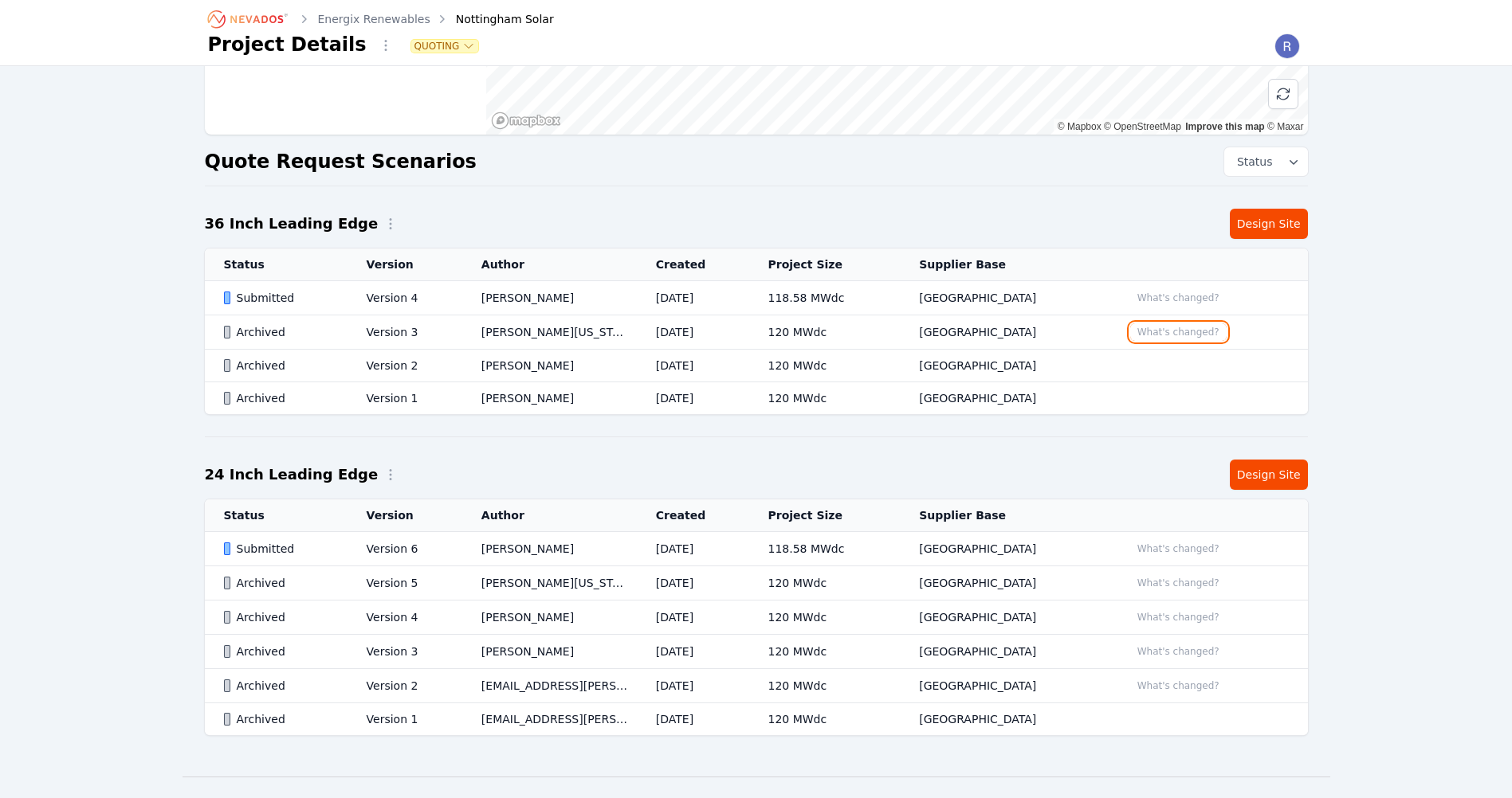
click at [1173, 328] on button "What's changed?" at bounding box center [1178, 332] width 96 height 18
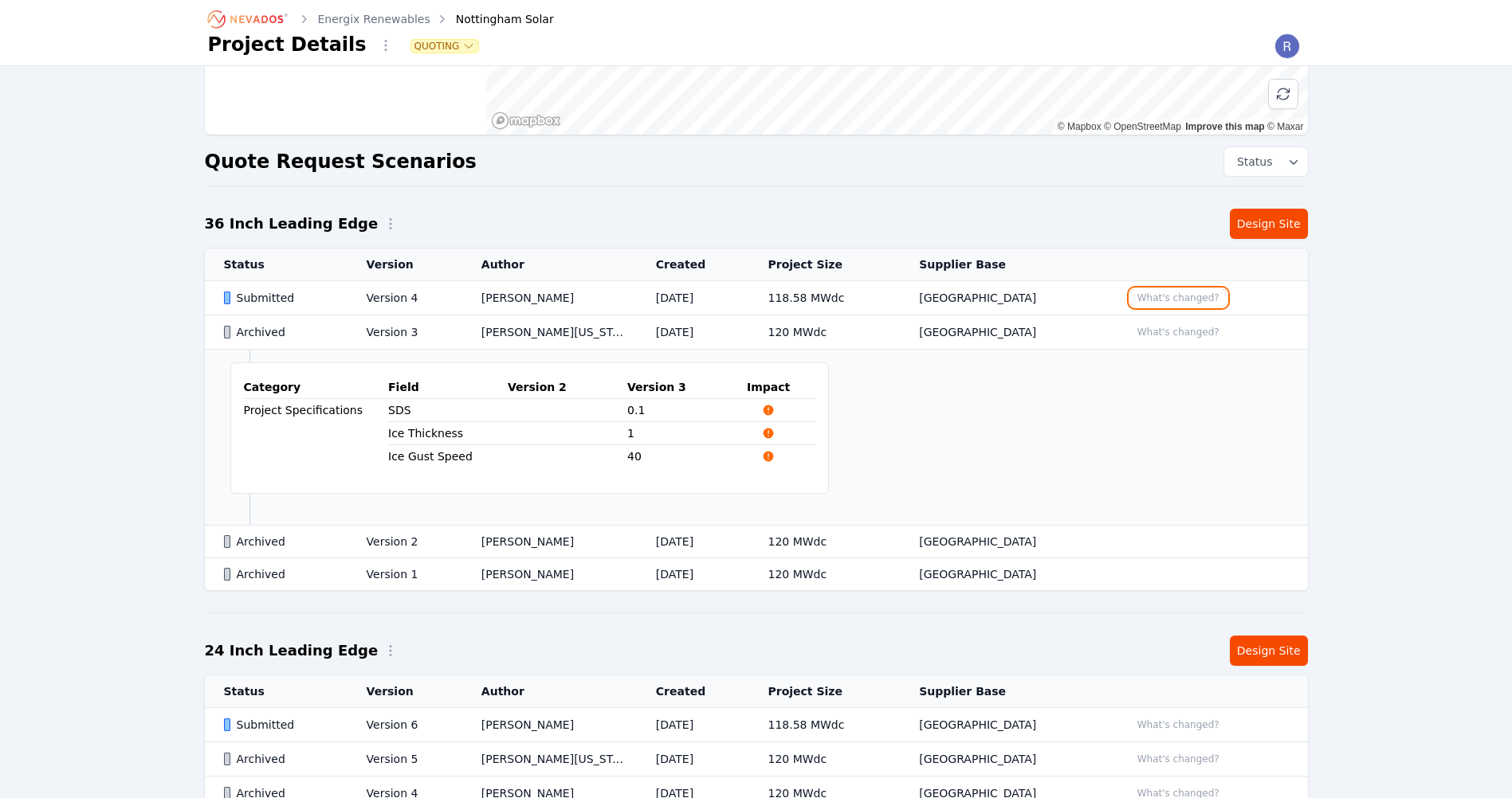
click at [1176, 292] on button "What's changed?" at bounding box center [1178, 298] width 96 height 18
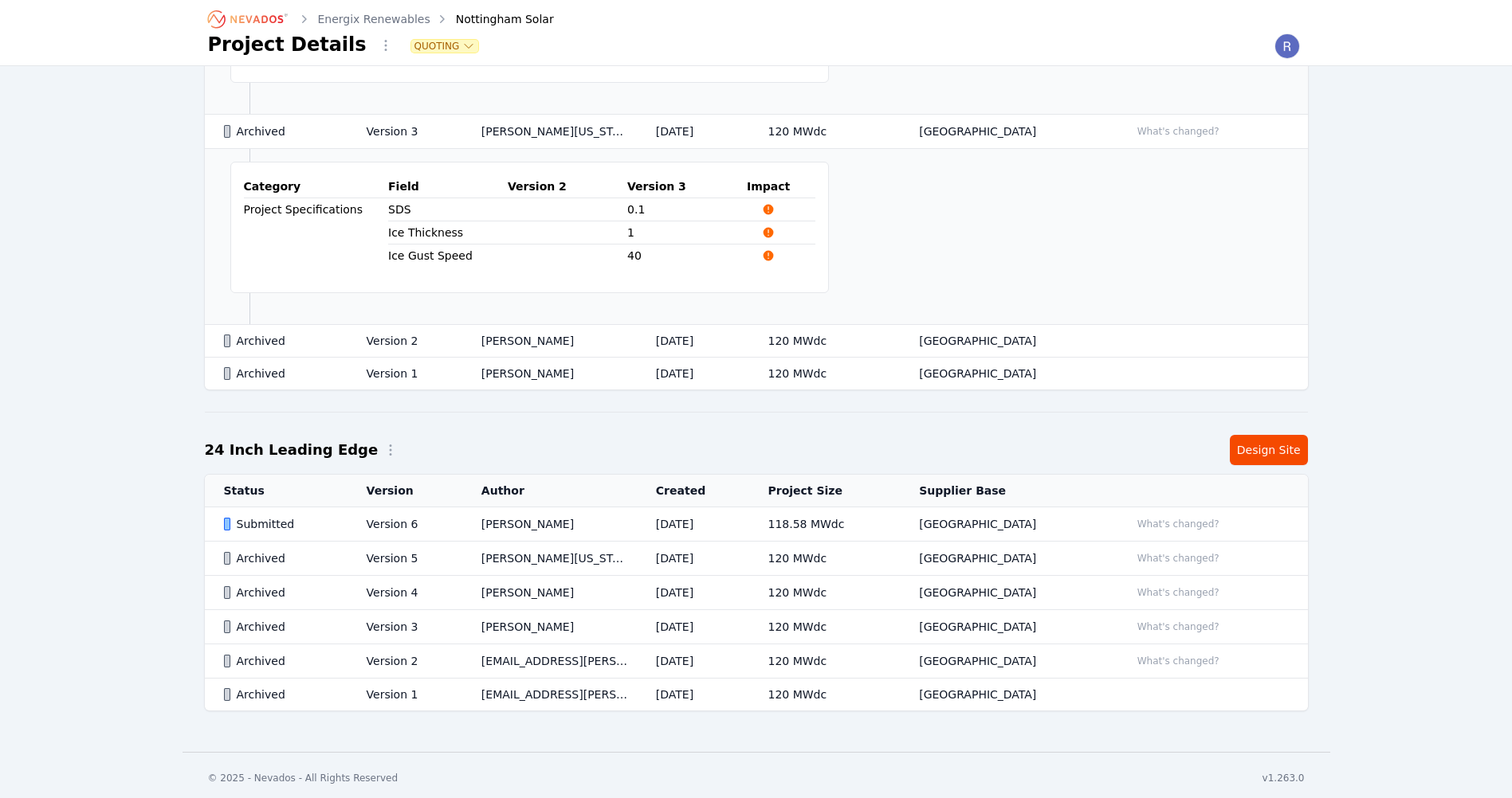
scroll to position [601, 0]
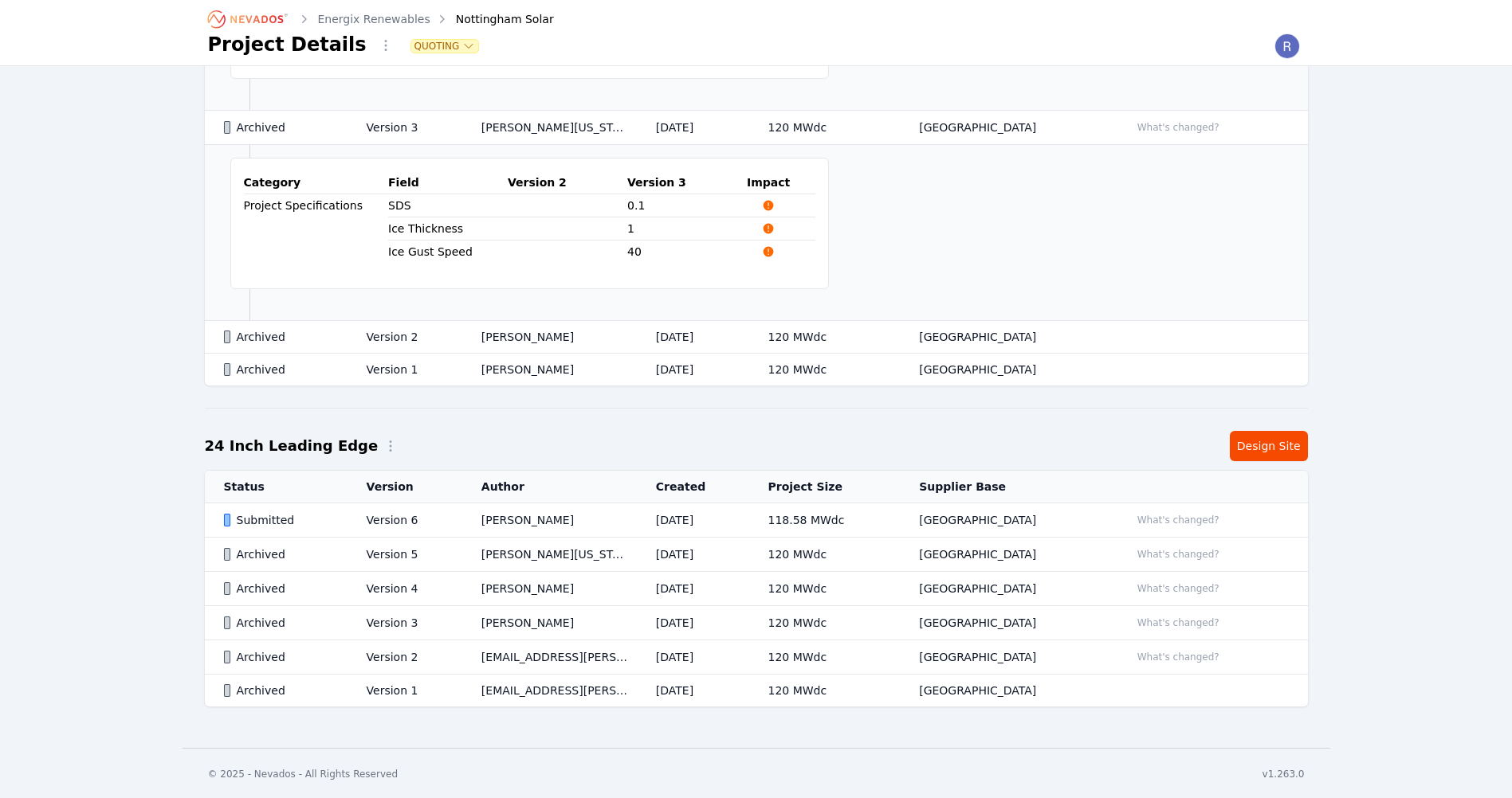
click at [250, 12] on icon "Breadcrumb" at bounding box center [249, 18] width 88 height 25
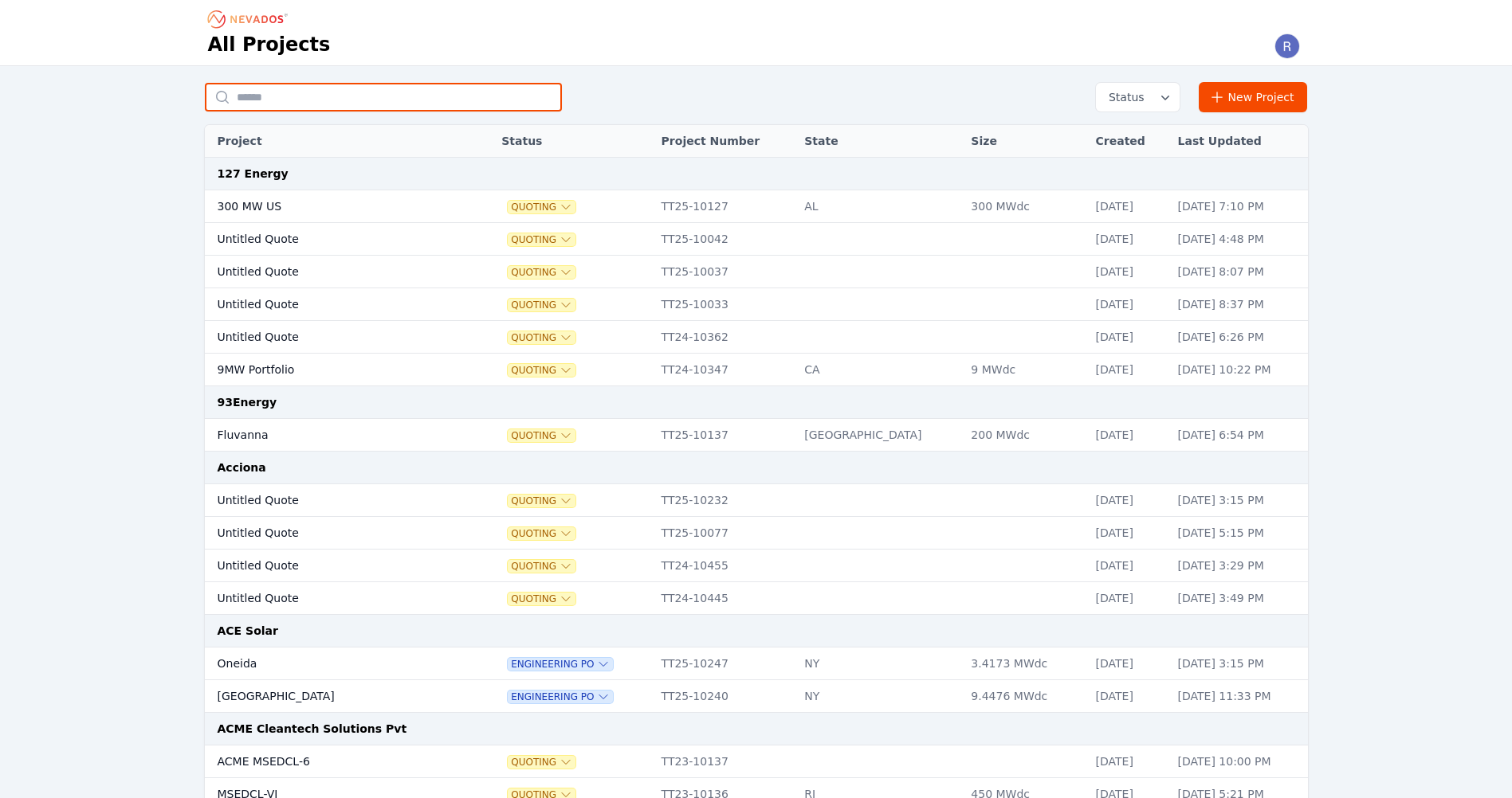
click at [296, 92] on input "text" at bounding box center [383, 97] width 357 height 29
type input "**********"
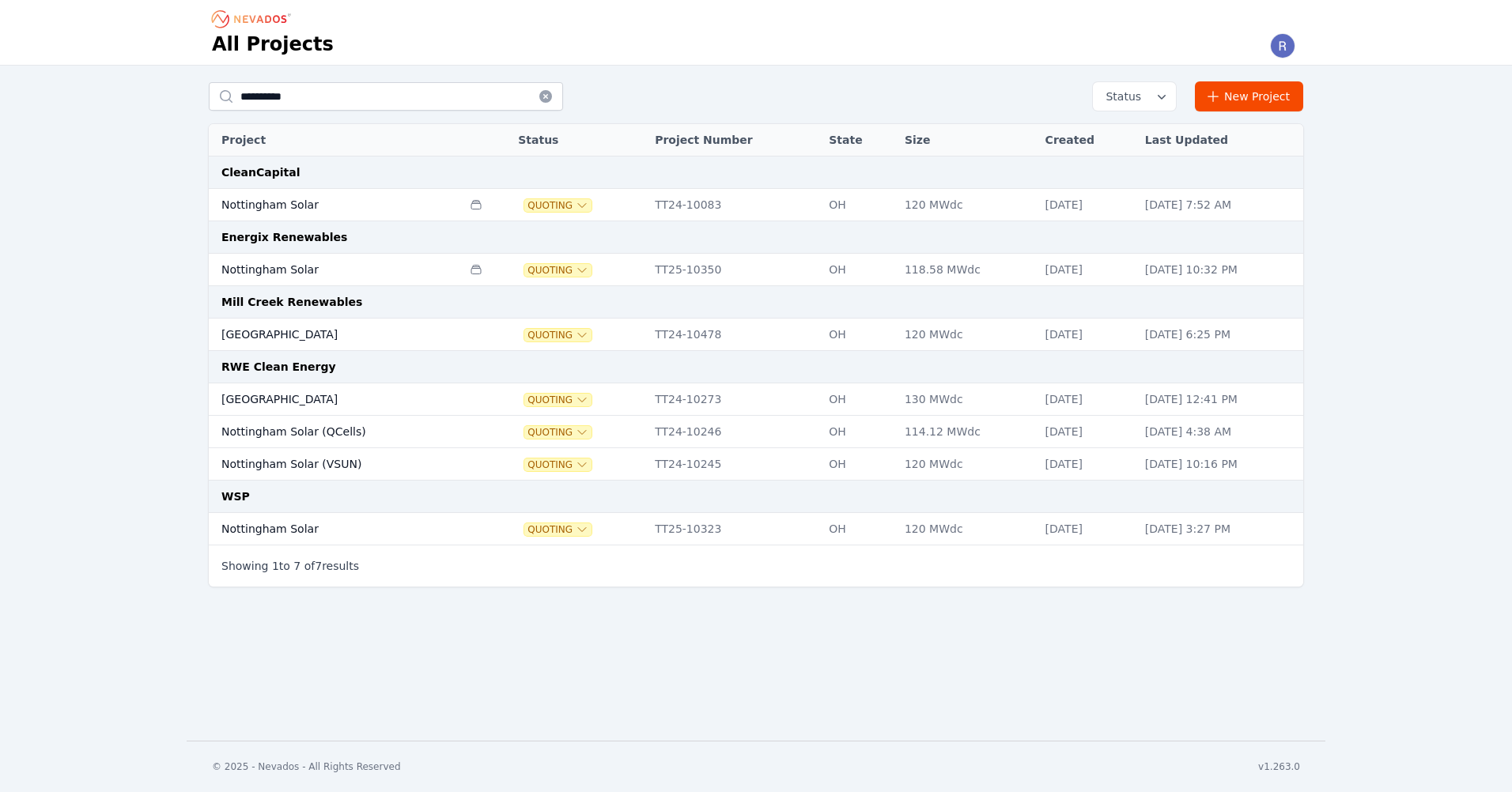
click at [543, 93] on icon at bounding box center [545, 96] width 13 height 13
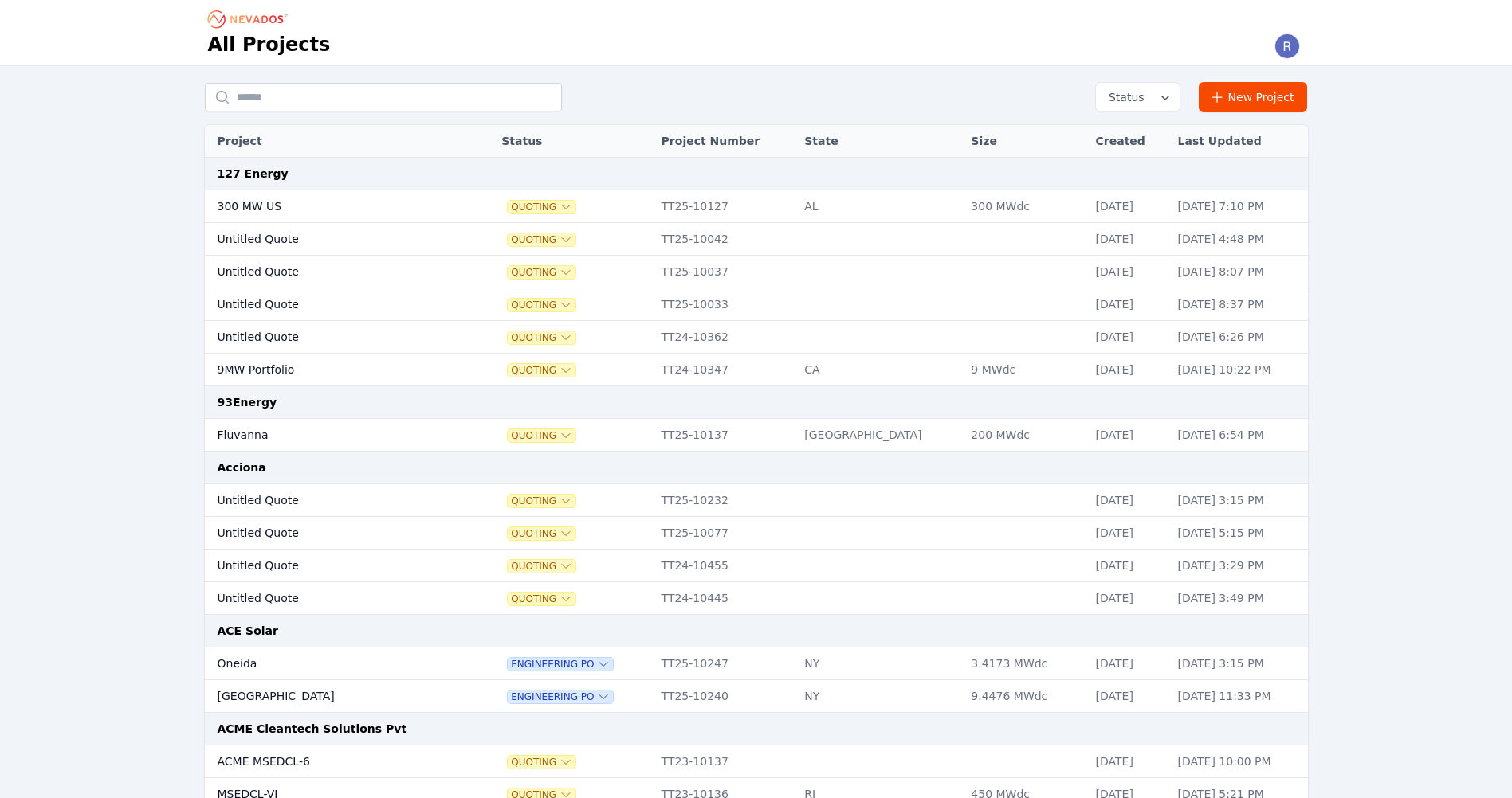
click at [327, 82] on div "Status New Project" at bounding box center [756, 97] width 1103 height 31
click at [323, 94] on input "text" at bounding box center [383, 97] width 357 height 29
type input "**********"
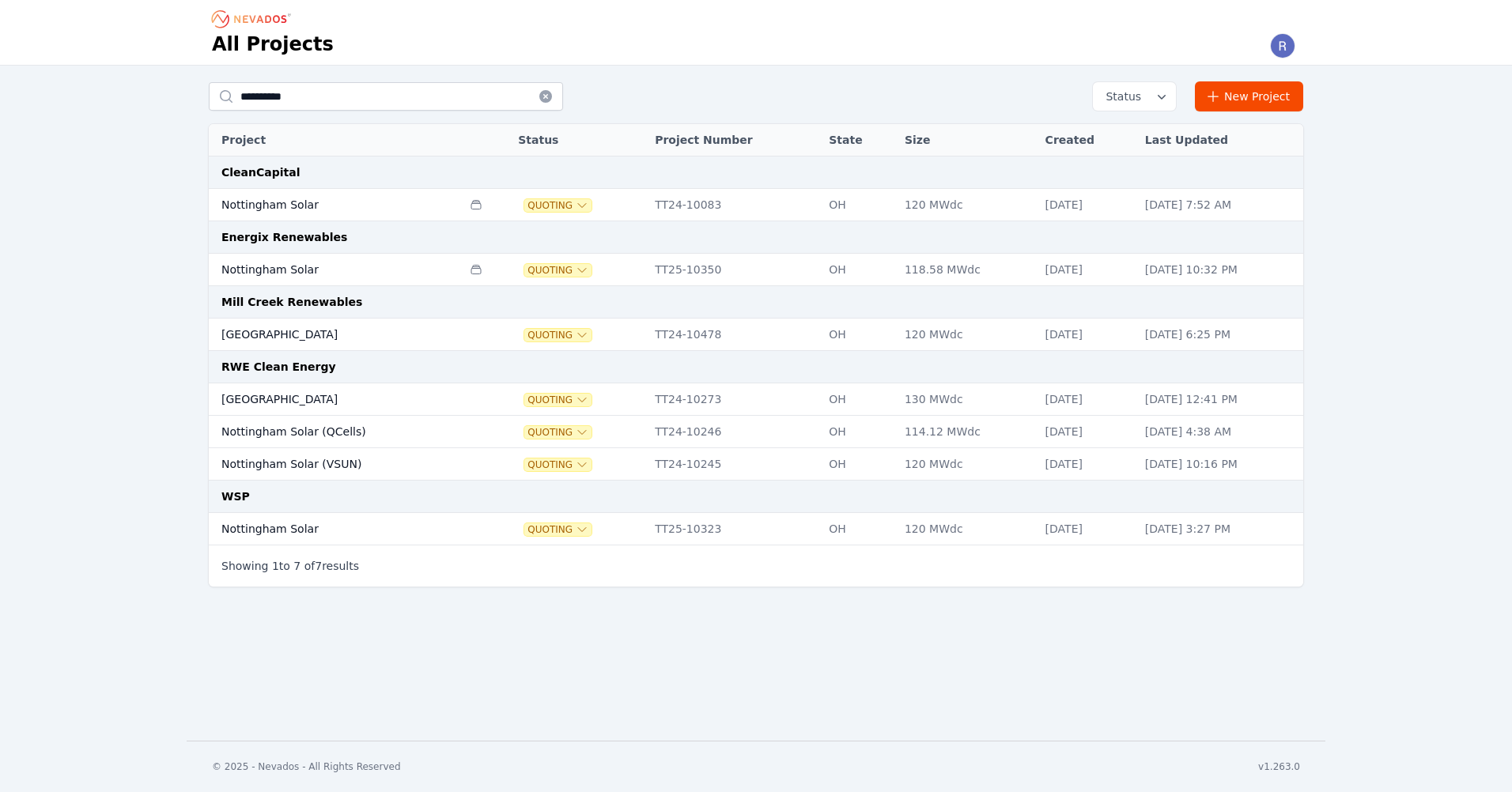
click at [125, 114] on div "**********" at bounding box center [756, 339] width 1512 height 546
click at [381, 524] on td "Nottingham Solar" at bounding box center [334, 529] width 253 height 32
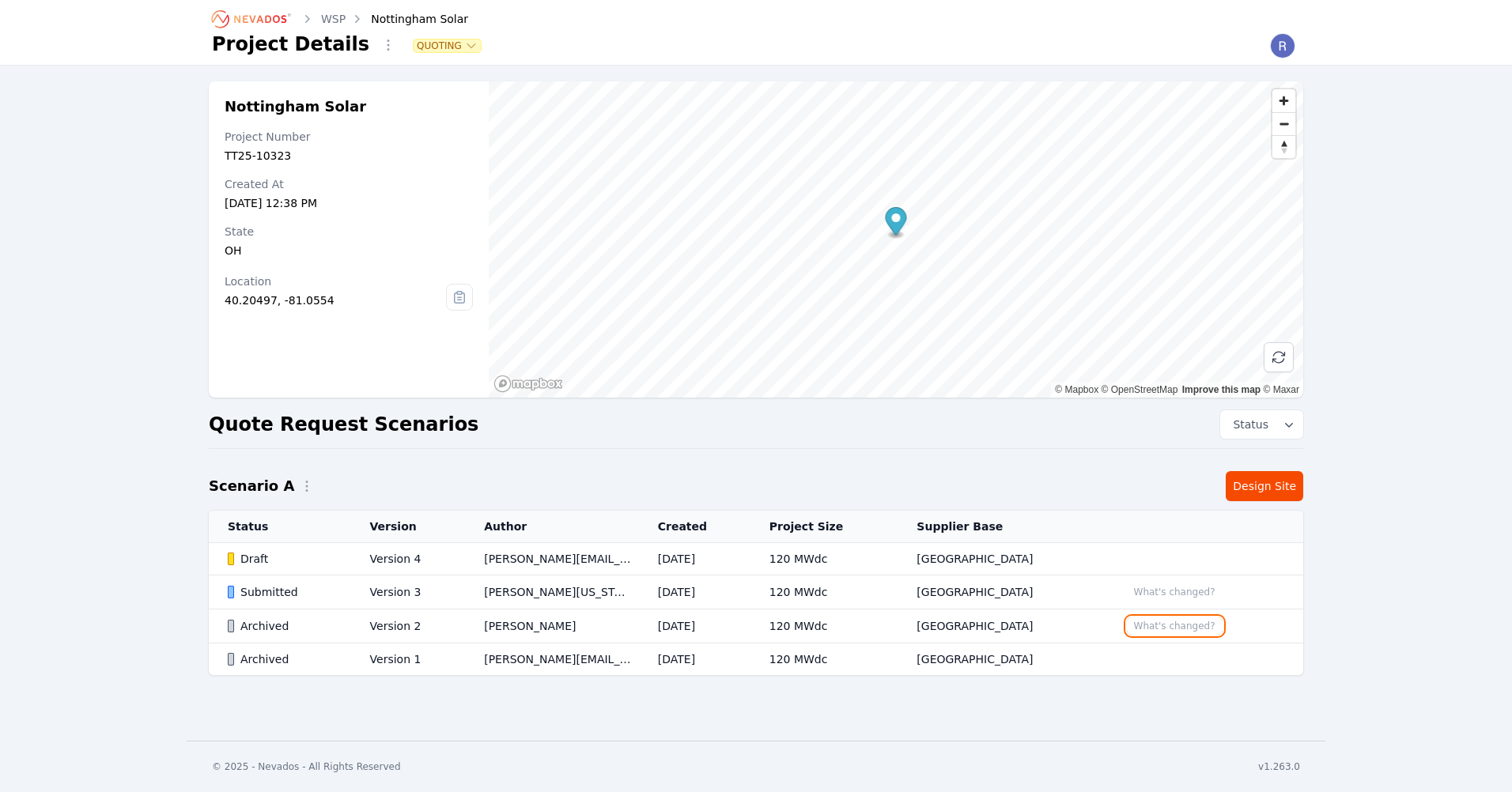
click at [1134, 626] on button "What's changed?" at bounding box center [1175, 626] width 96 height 17
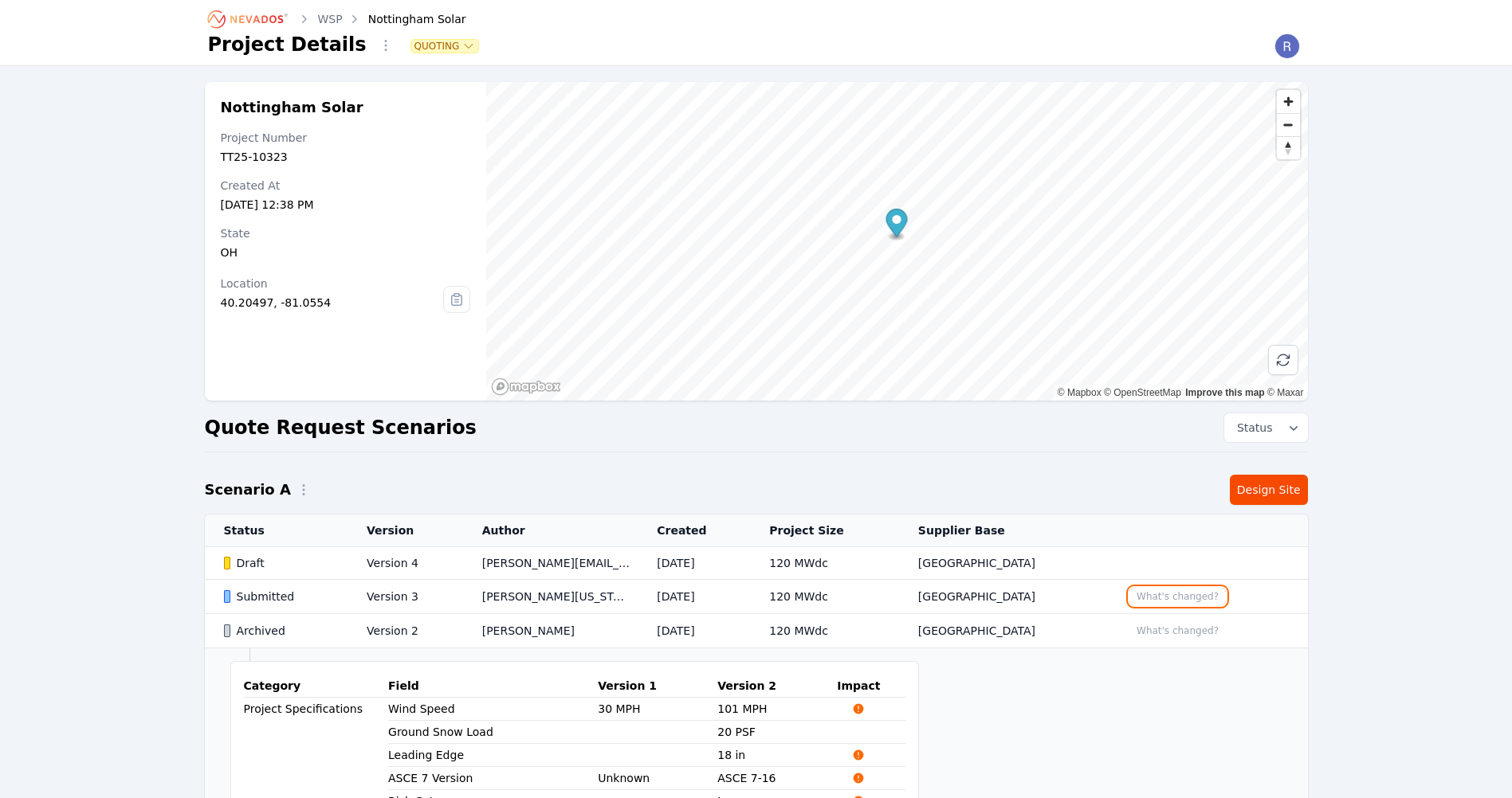
click at [1167, 598] on button "What's changed?" at bounding box center [1178, 597] width 96 height 18
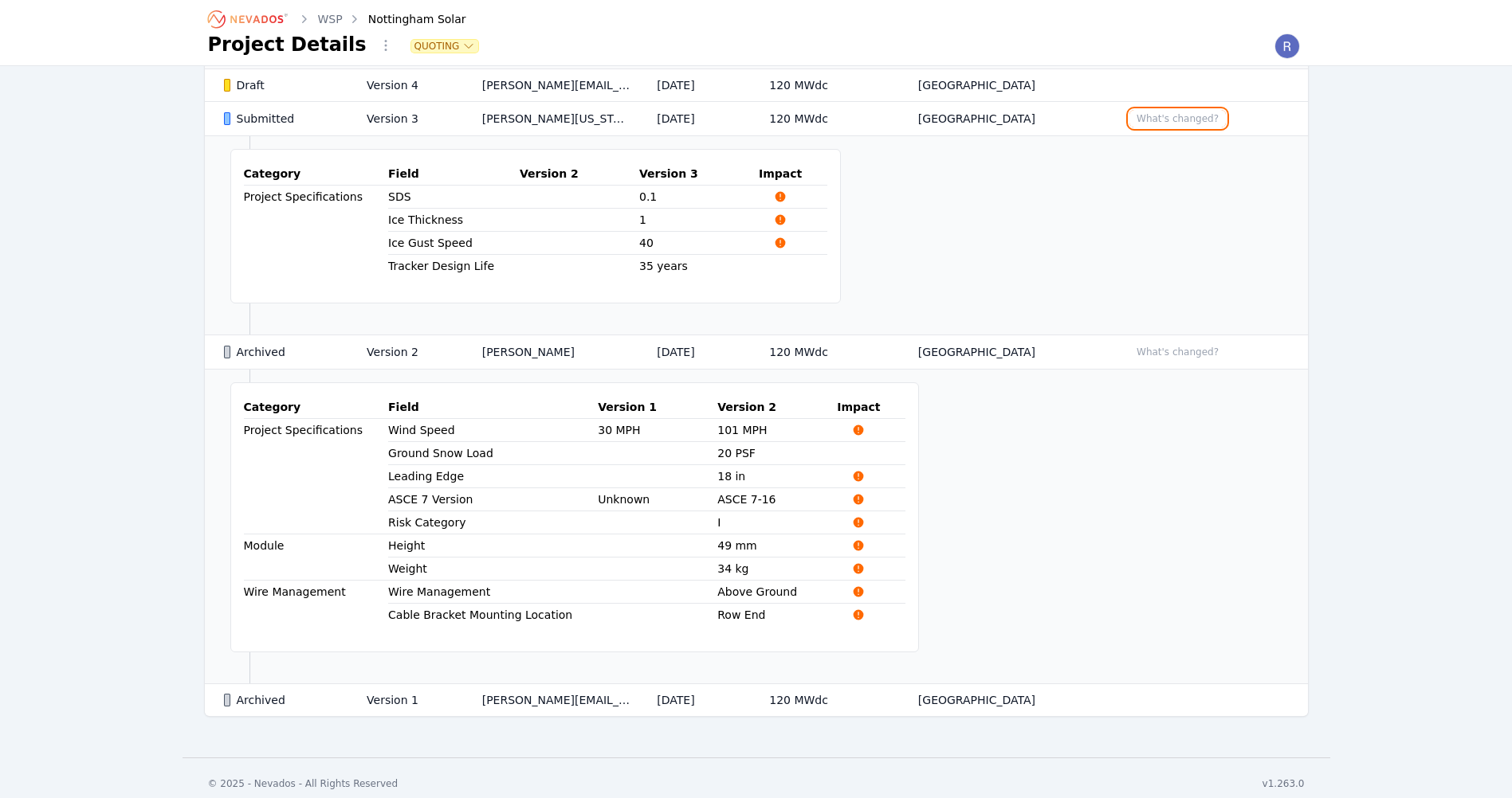
scroll to position [318, 0]
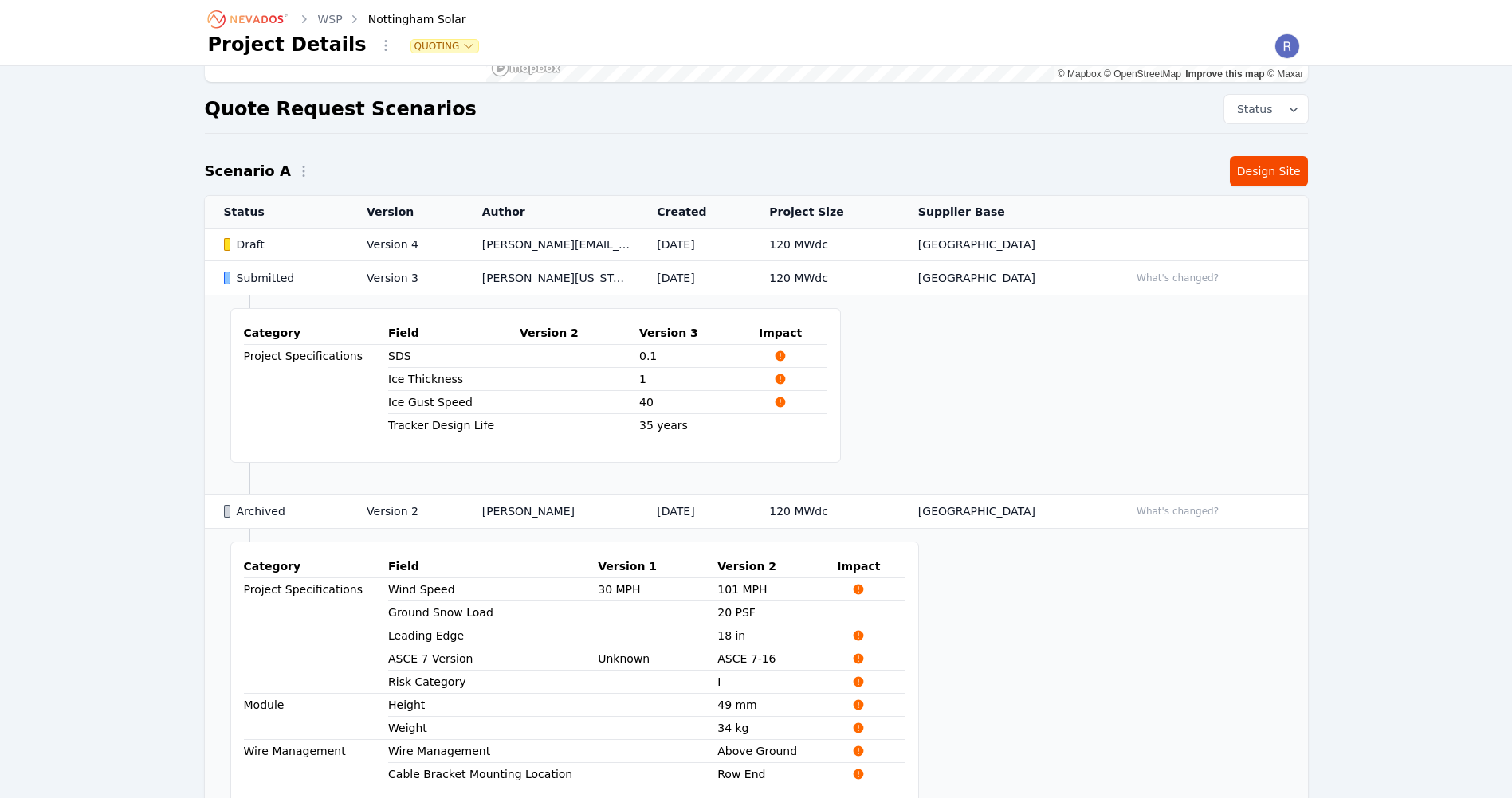
click at [483, 246] on td "joe.mueller@wsp.com" at bounding box center [551, 244] width 175 height 32
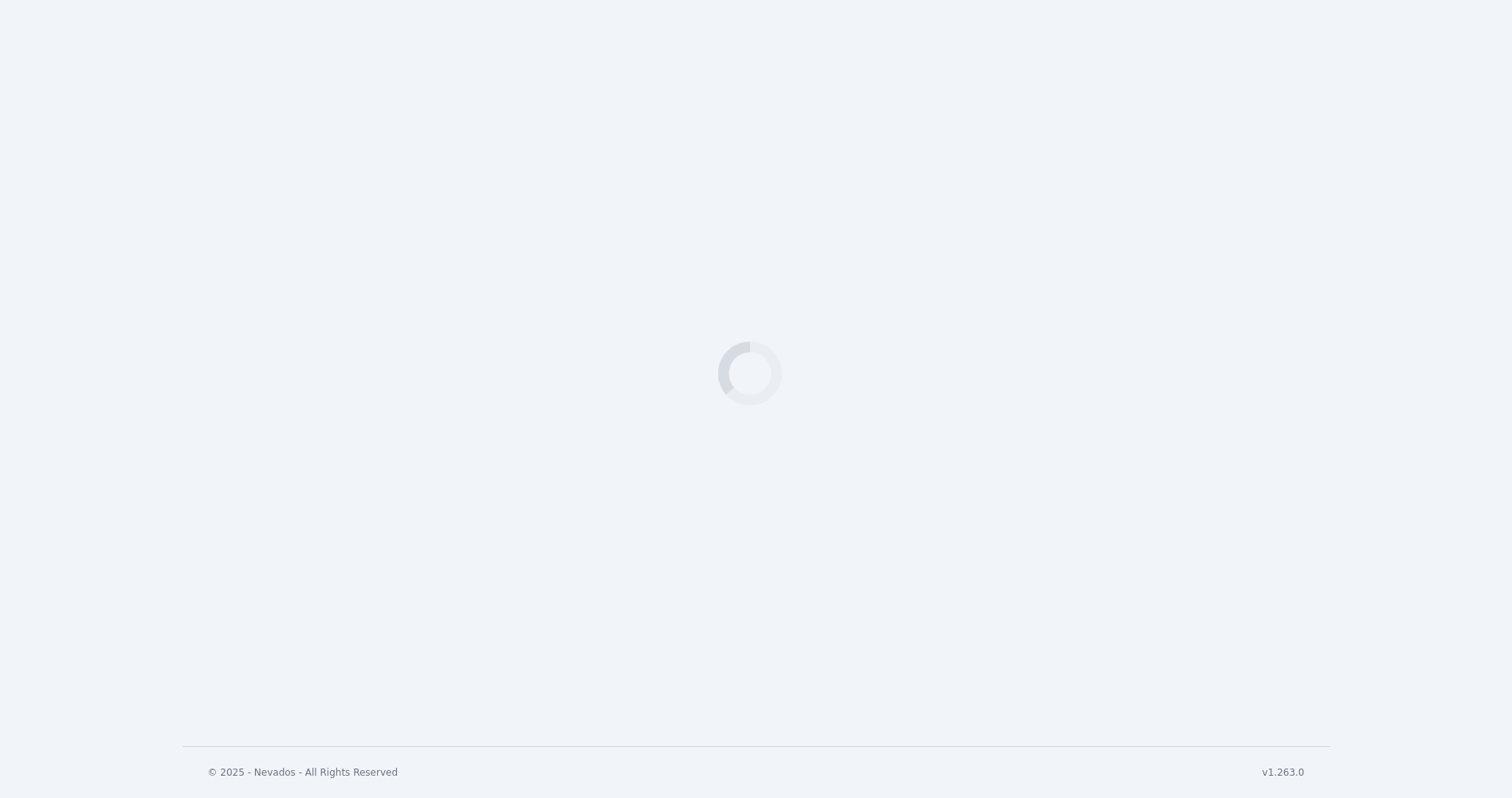
select select "*********"
select select "********"
select select "**"
select select "*********"
select select "*"
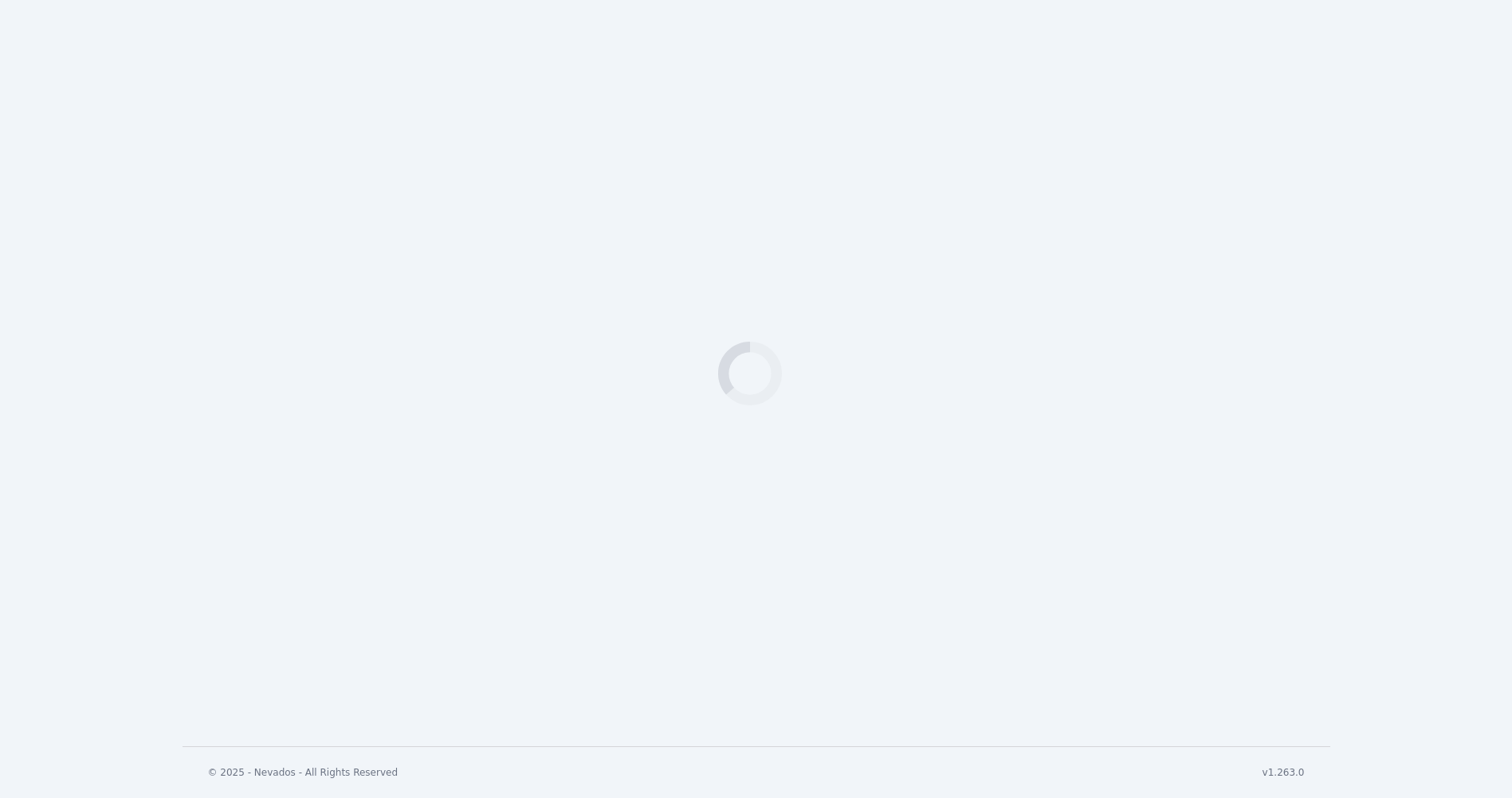
select select "**********"
select select "*******"
select LAYOUT\ "**********"
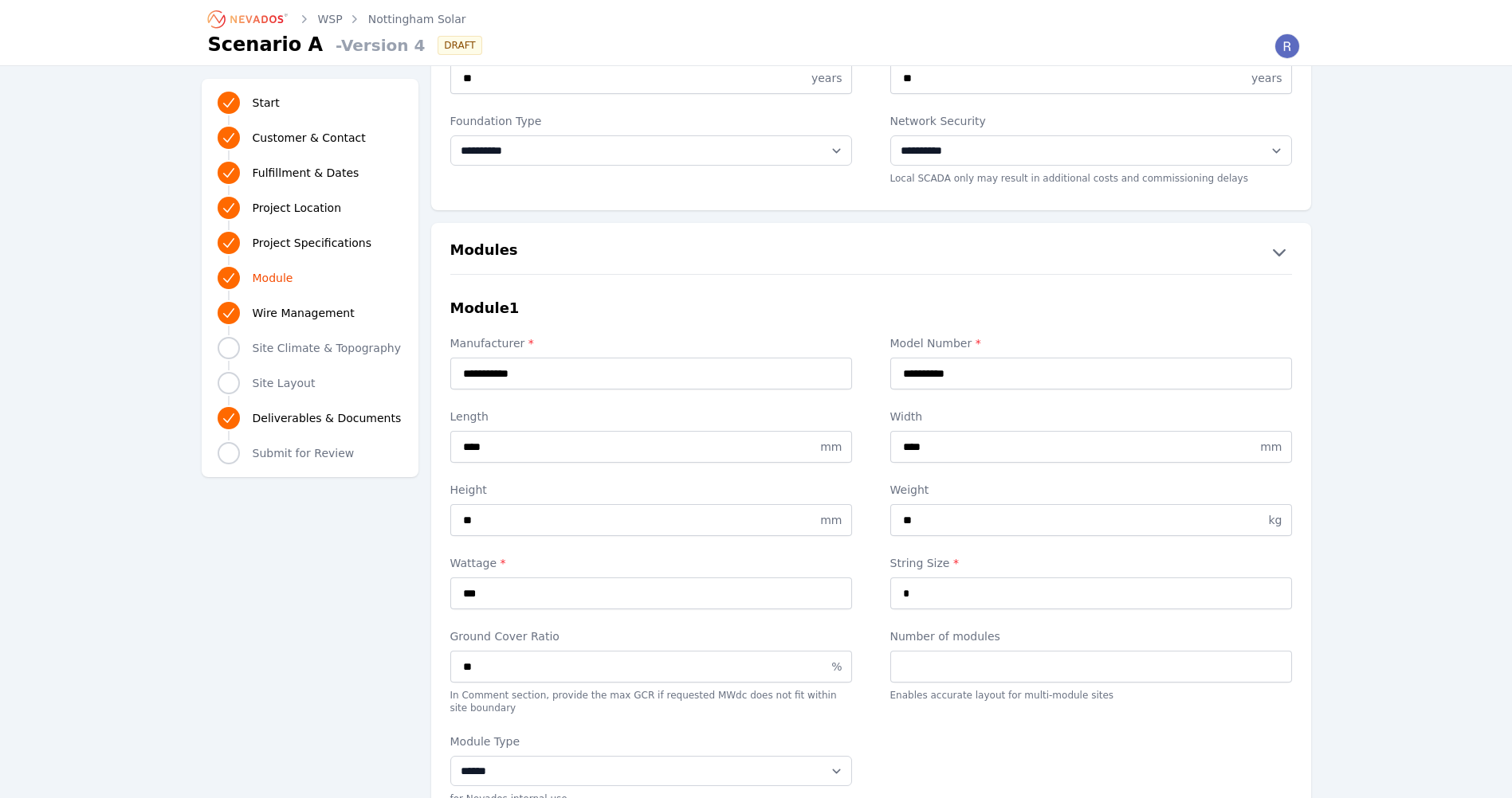
scroll to position [2072, 0]
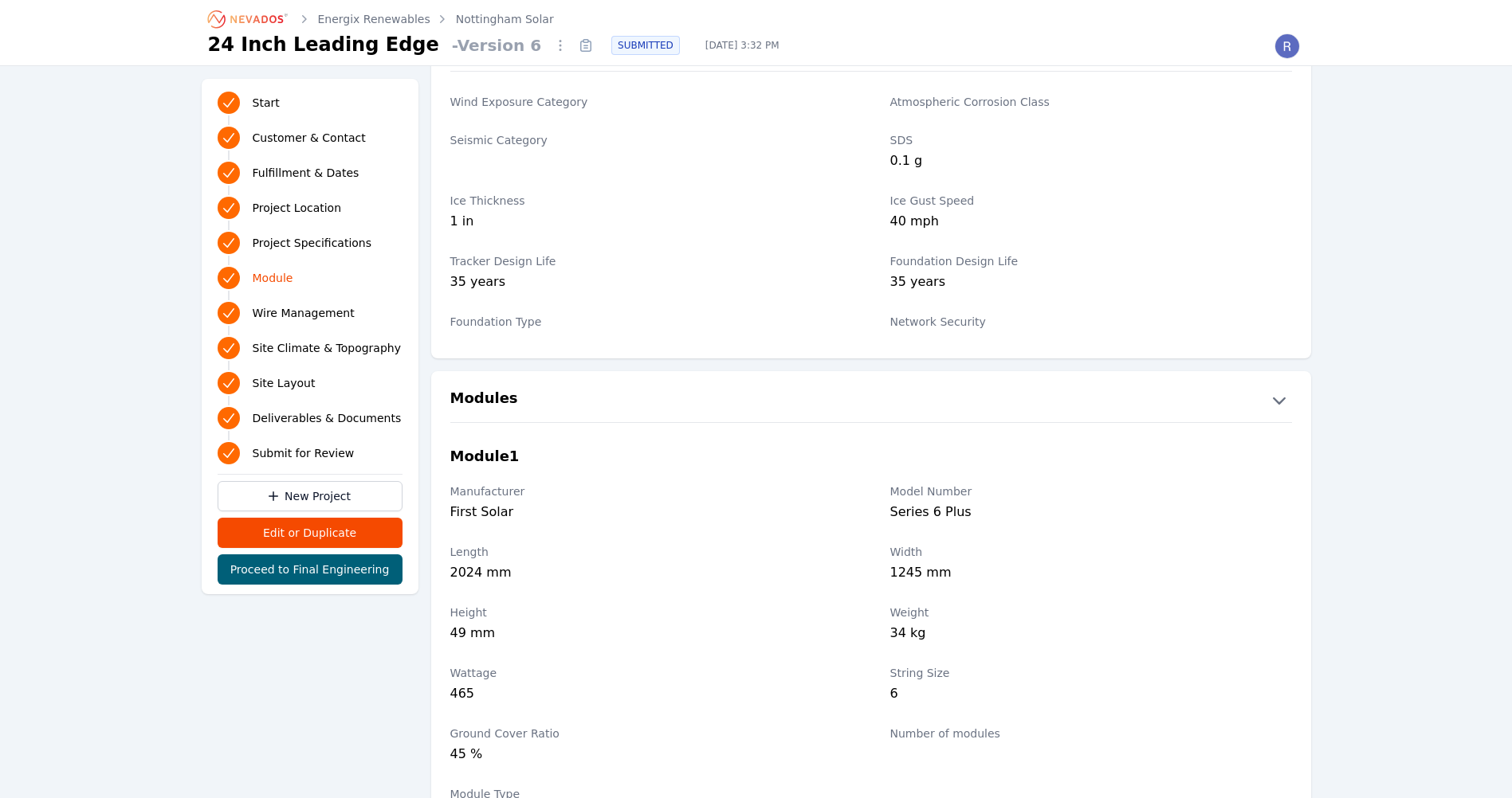
scroll to position [1832, 0]
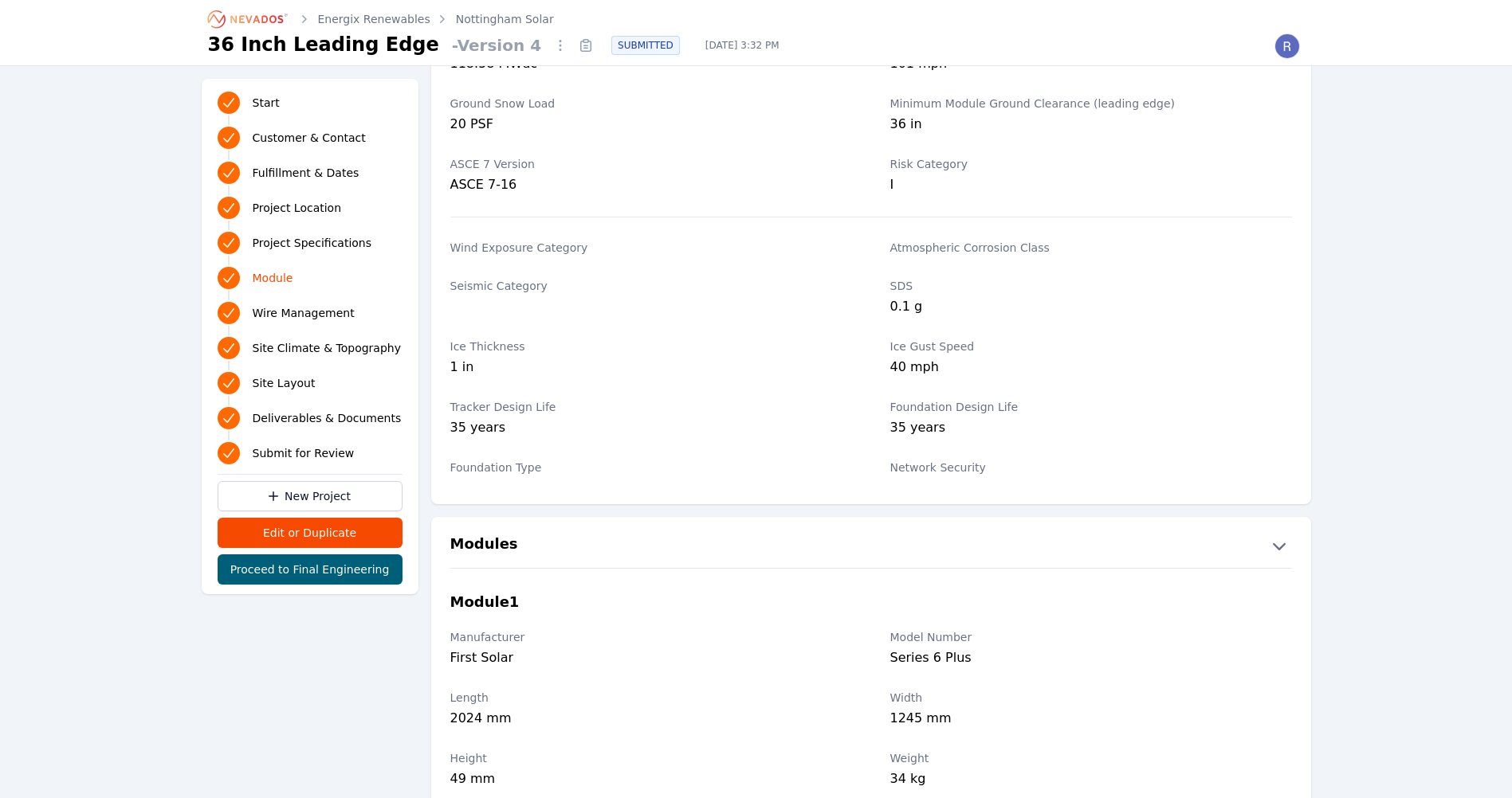
scroll to position [1514, 0]
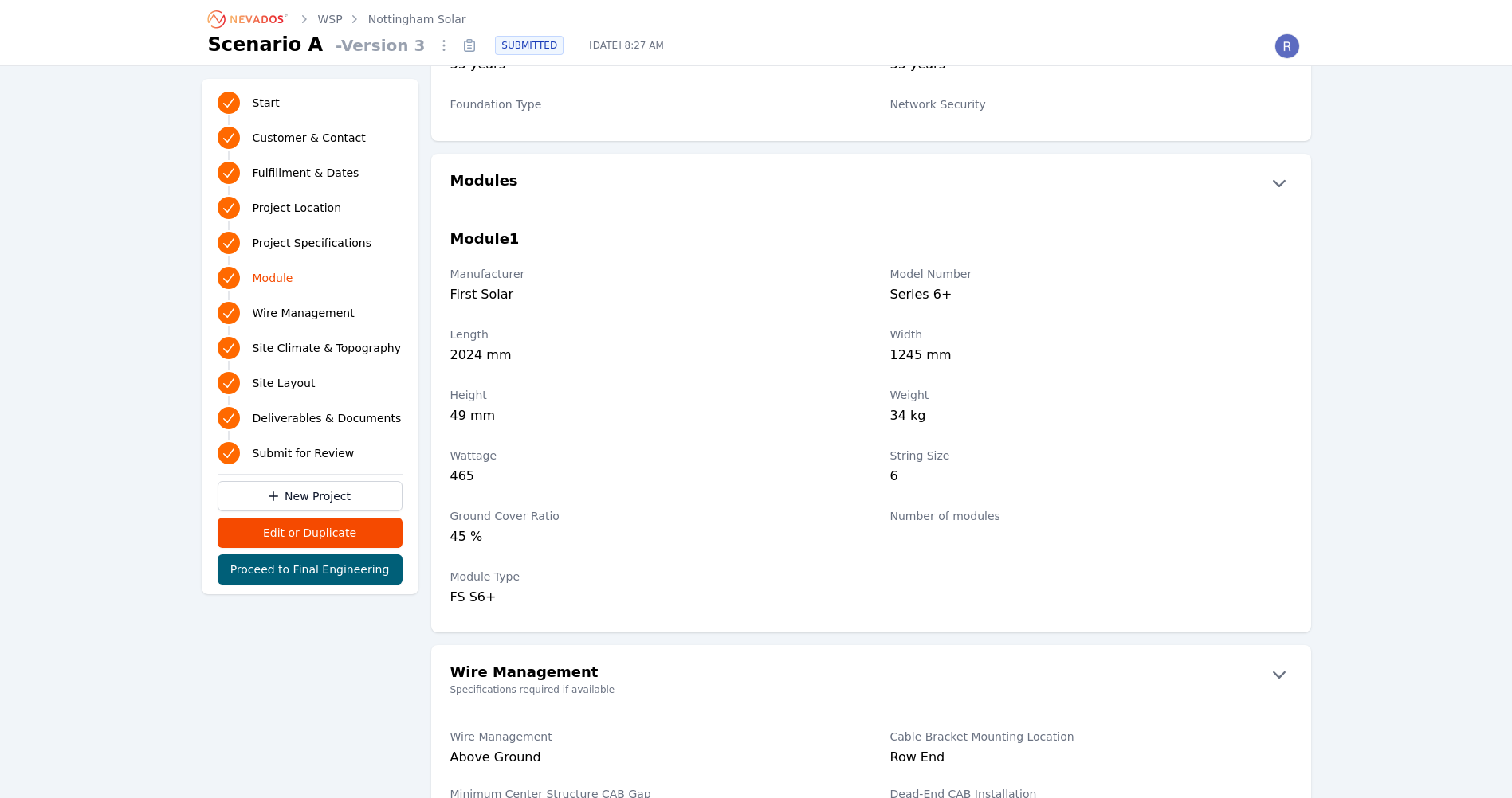
scroll to position [1673, 0]
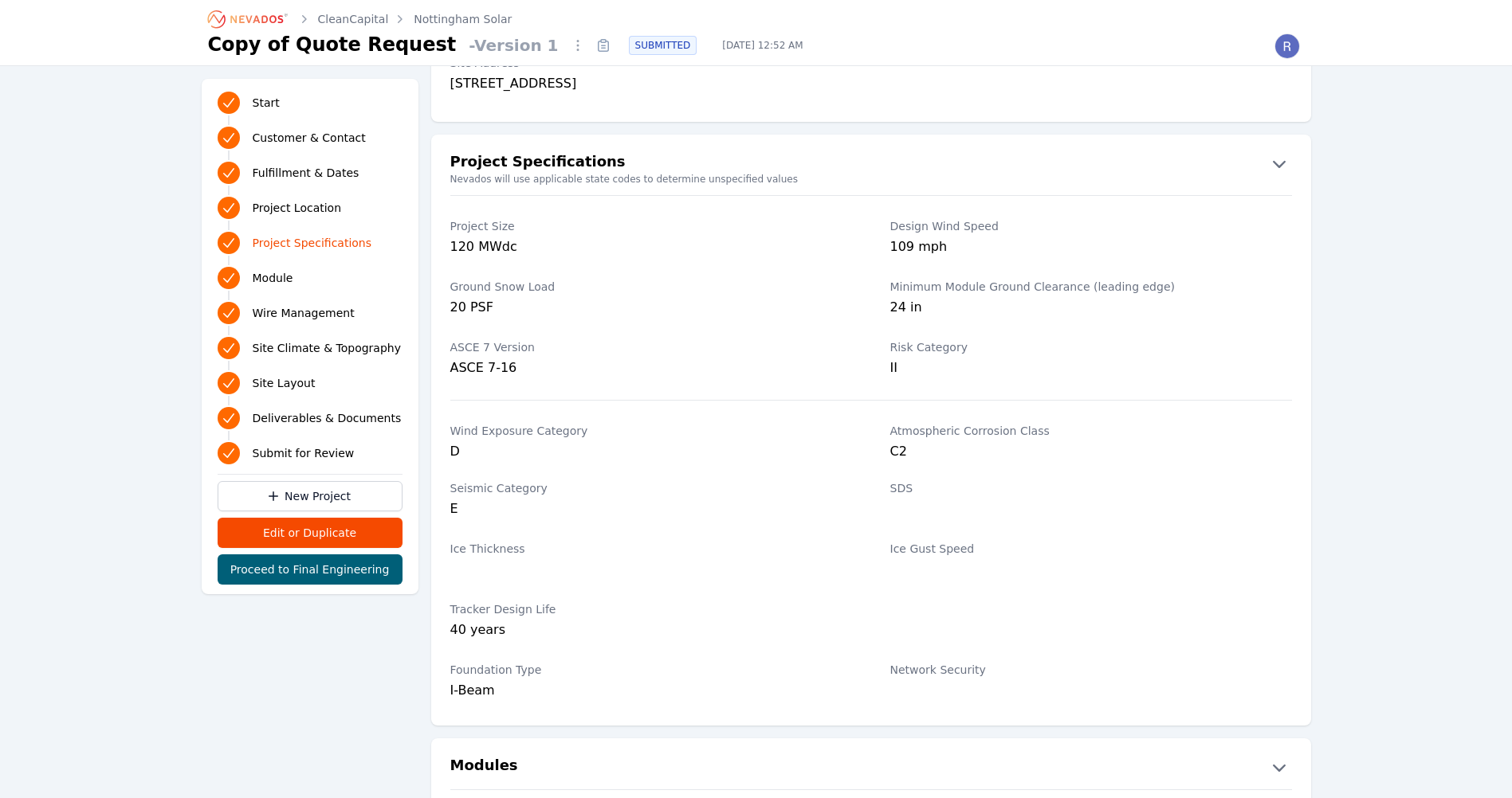
scroll to position [1036, 0]
